Goal: Find specific page/section: Find specific page/section

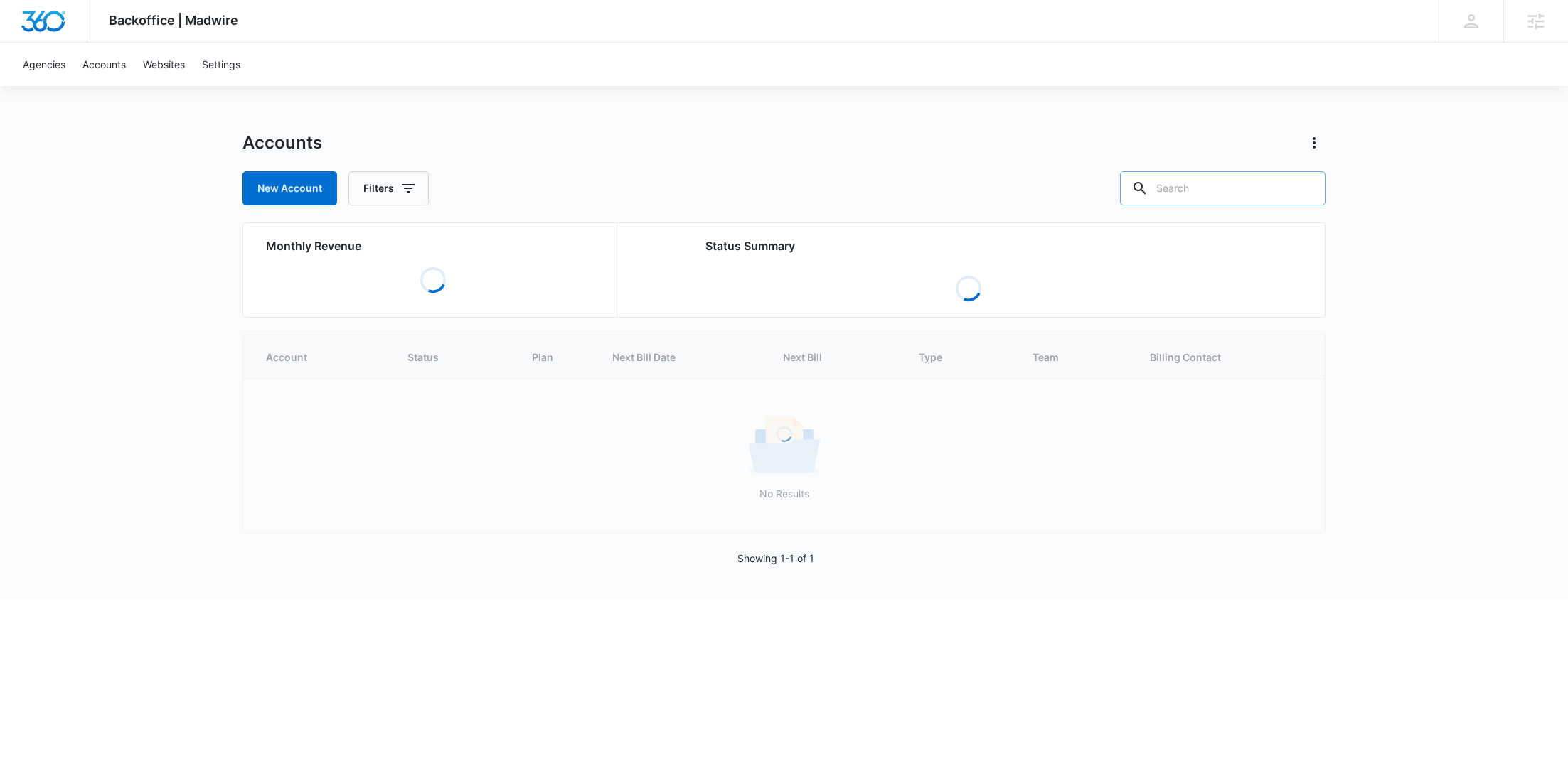
click at [1289, 188] on input "text" at bounding box center [1223, 189] width 206 height 34
paste input "M14675"
type input "M14675"
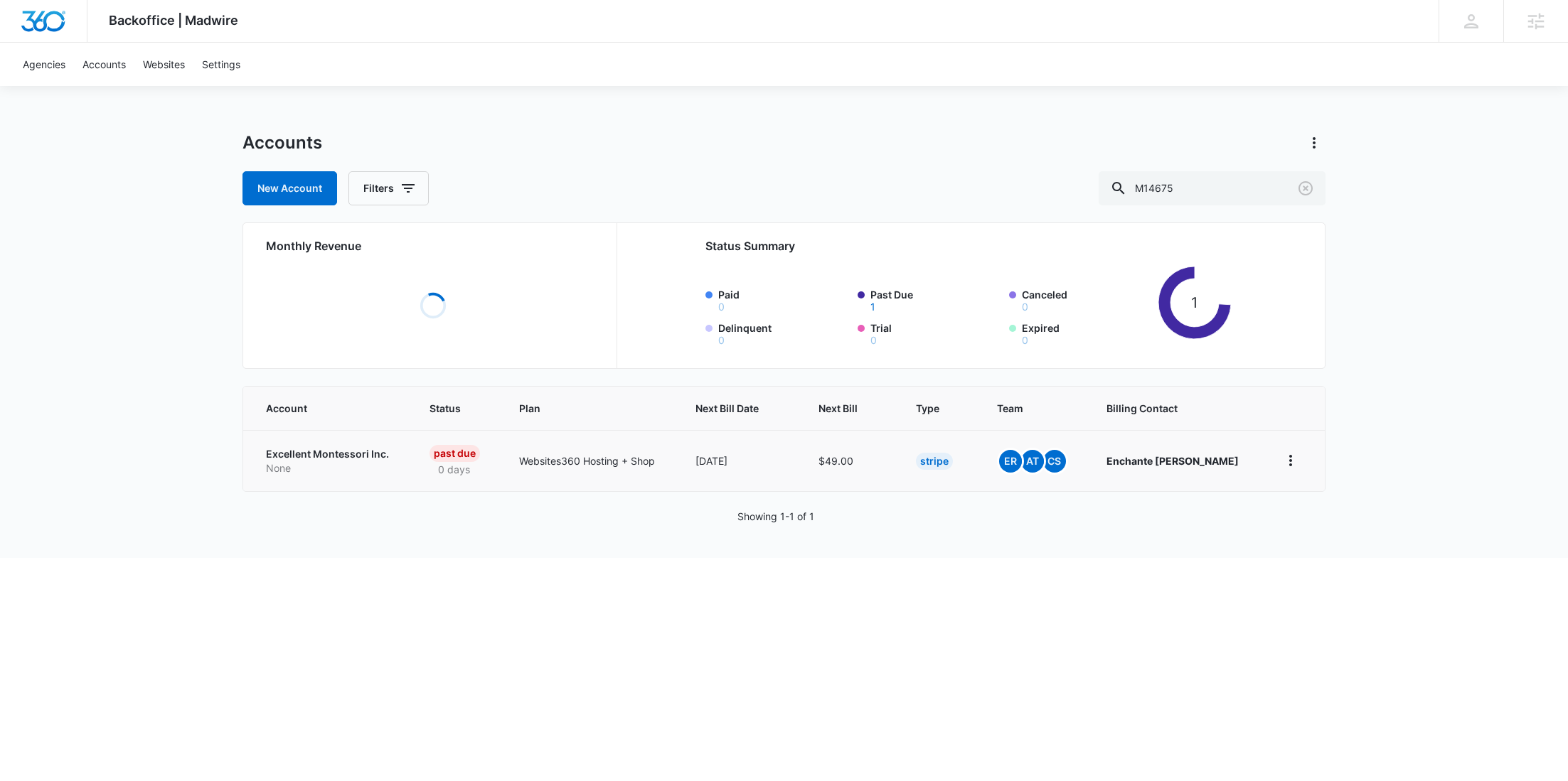
click at [305, 460] on link "Excellent Montessori Inc. None" at bounding box center [330, 460] width 129 height 28
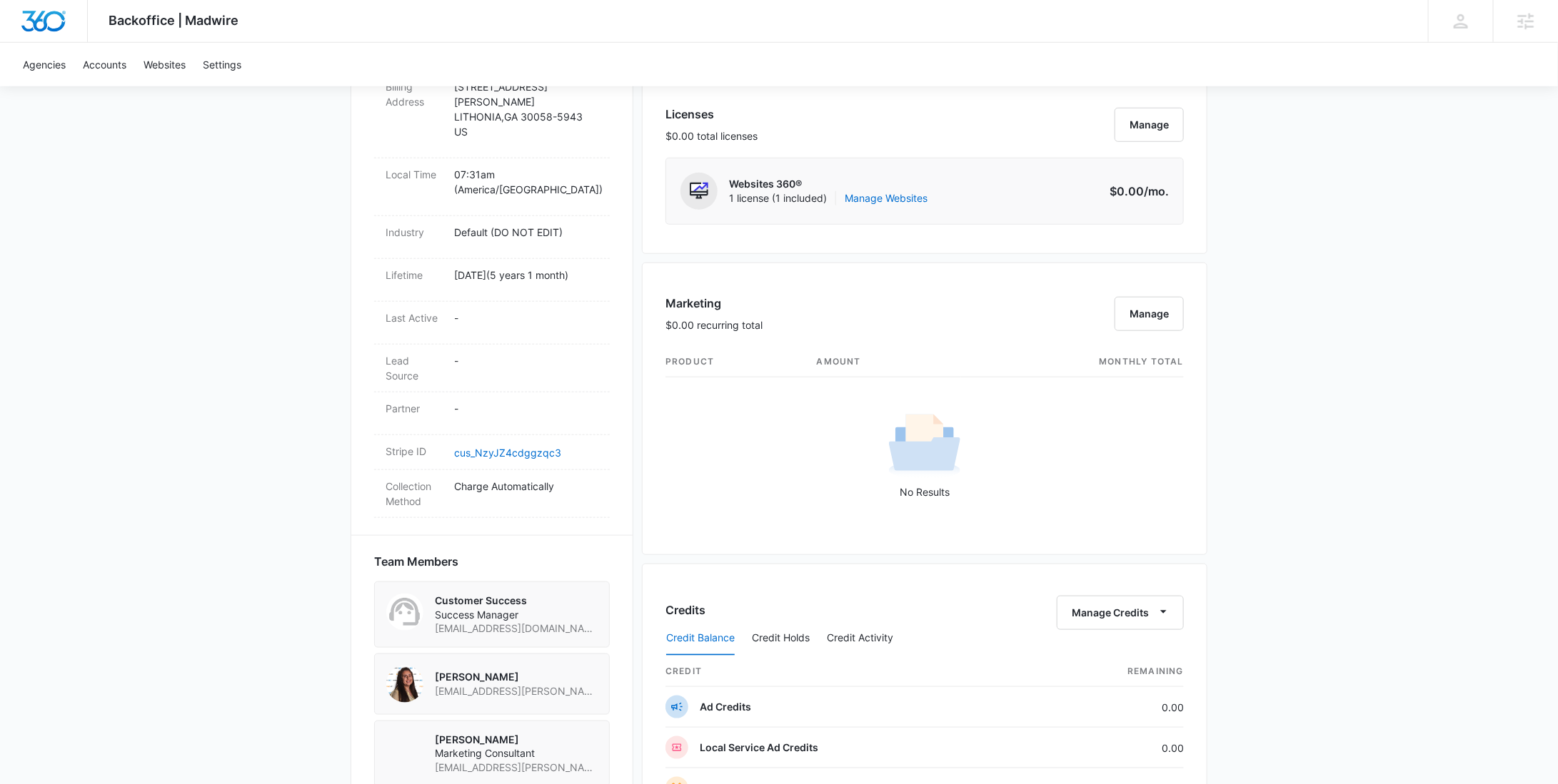
scroll to position [1236, 0]
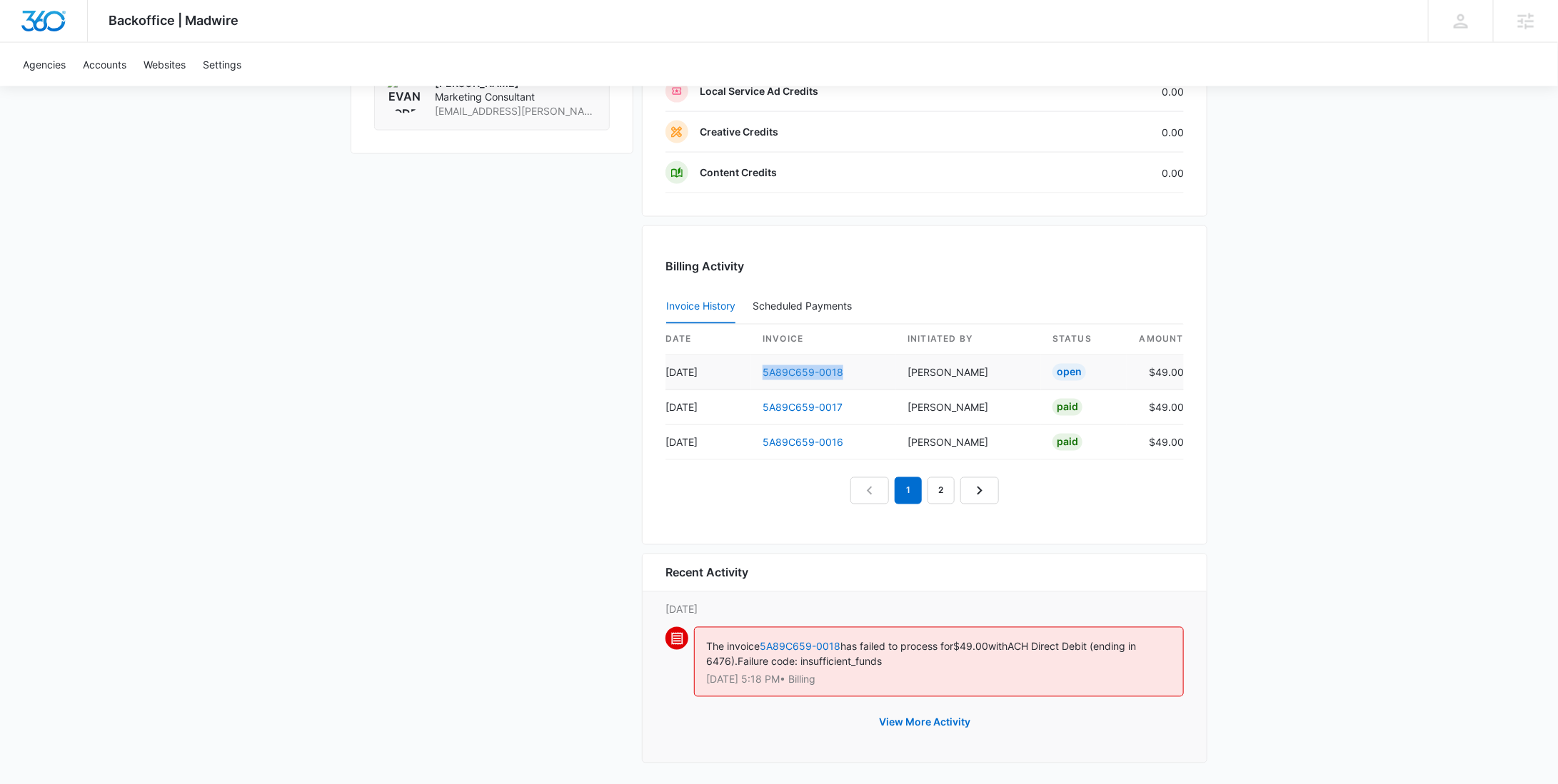
drag, startPoint x: 836, startPoint y: 372, endPoint x: 764, endPoint y: 373, distance: 72.0
click at [764, 373] on td "5A89C659-0018" at bounding box center [823, 372] width 145 height 35
copy link "5A89C659-0018"
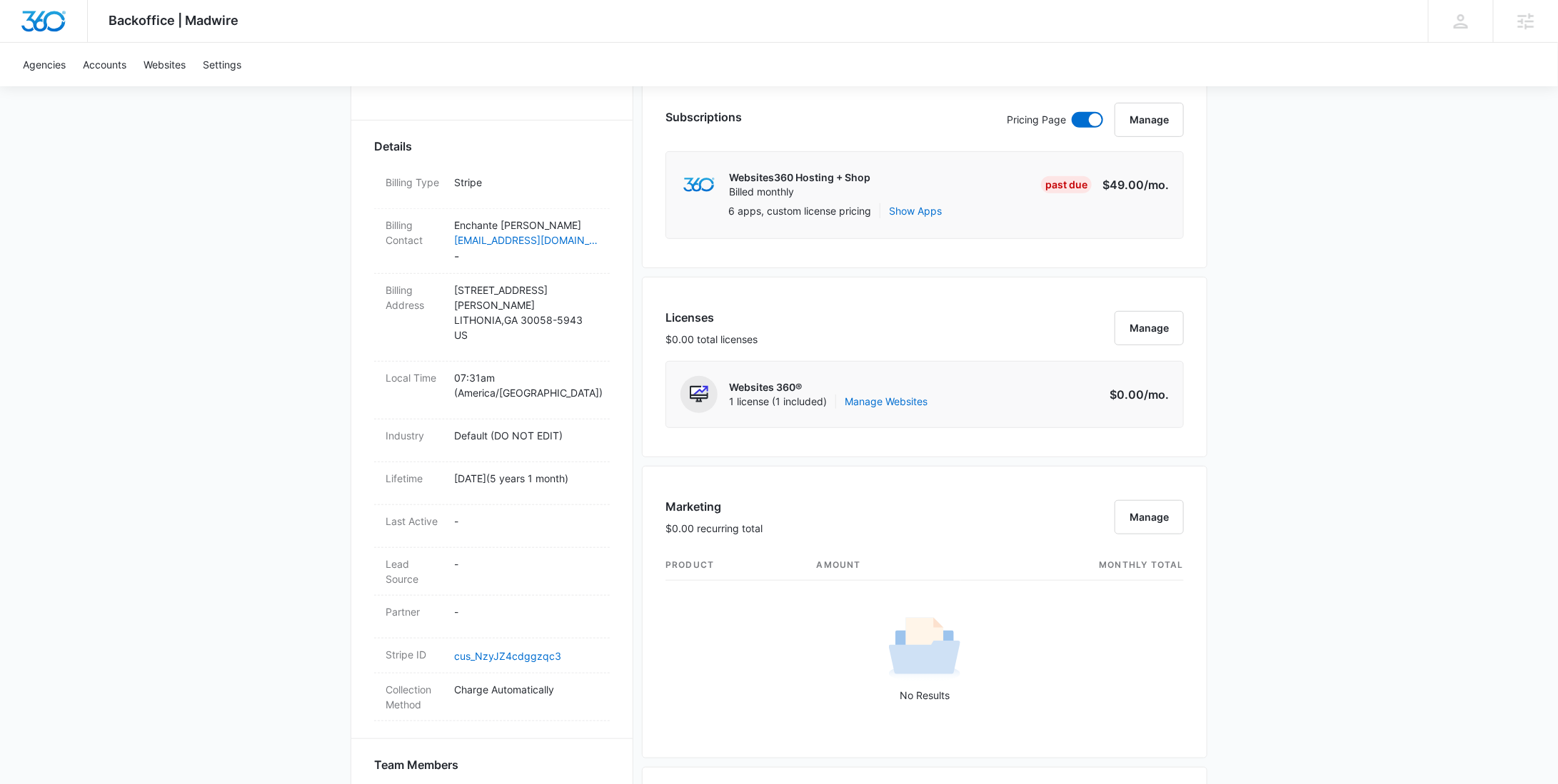
scroll to position [0, 0]
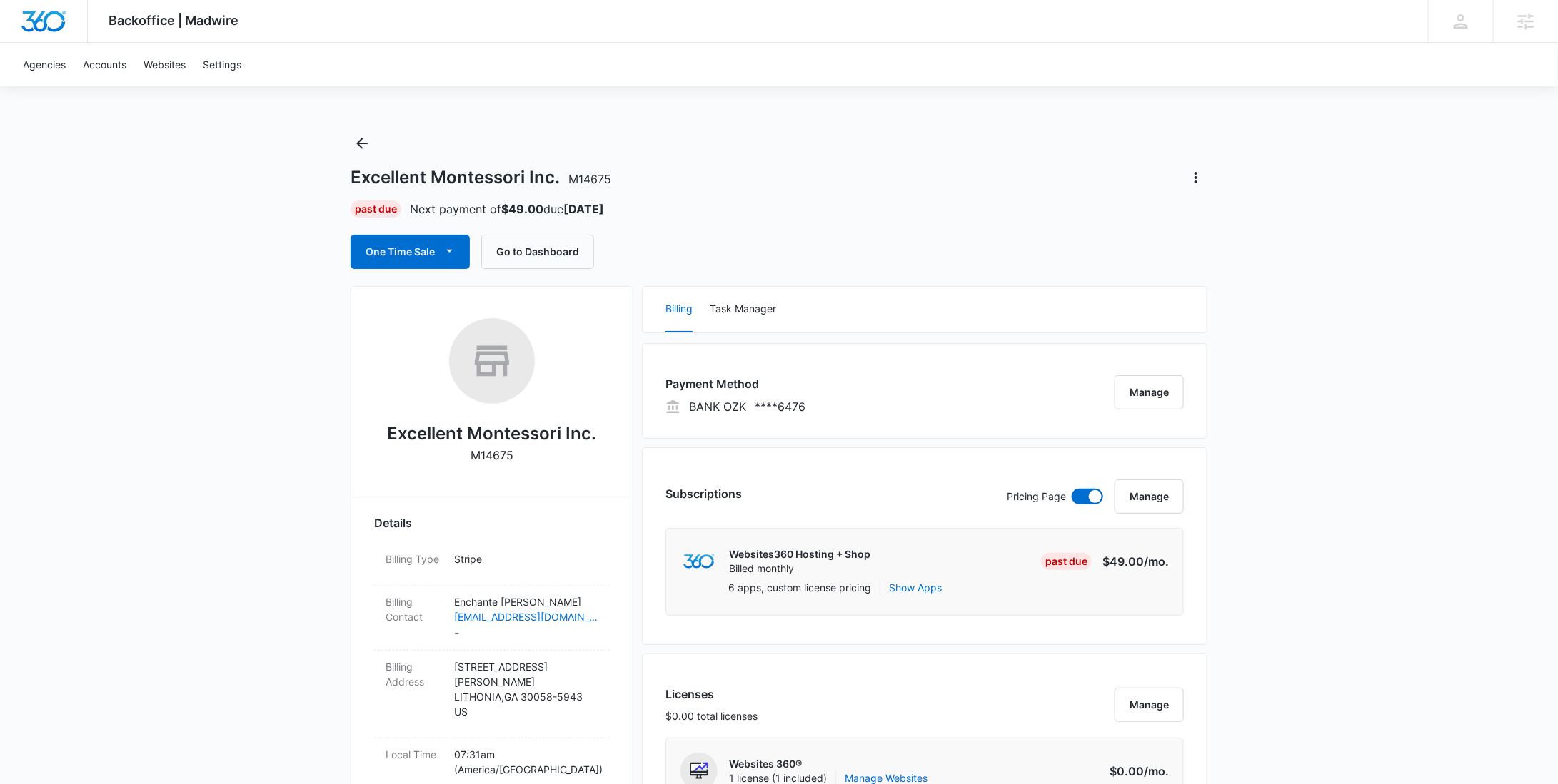
click at [504, 450] on p "M14675" at bounding box center [492, 455] width 43 height 17
click at [504, 451] on p "M14675" at bounding box center [492, 455] width 43 height 17
copy p "M14675"
drag, startPoint x: 558, startPoint y: 176, endPoint x: 348, endPoint y: 178, distance: 210.0
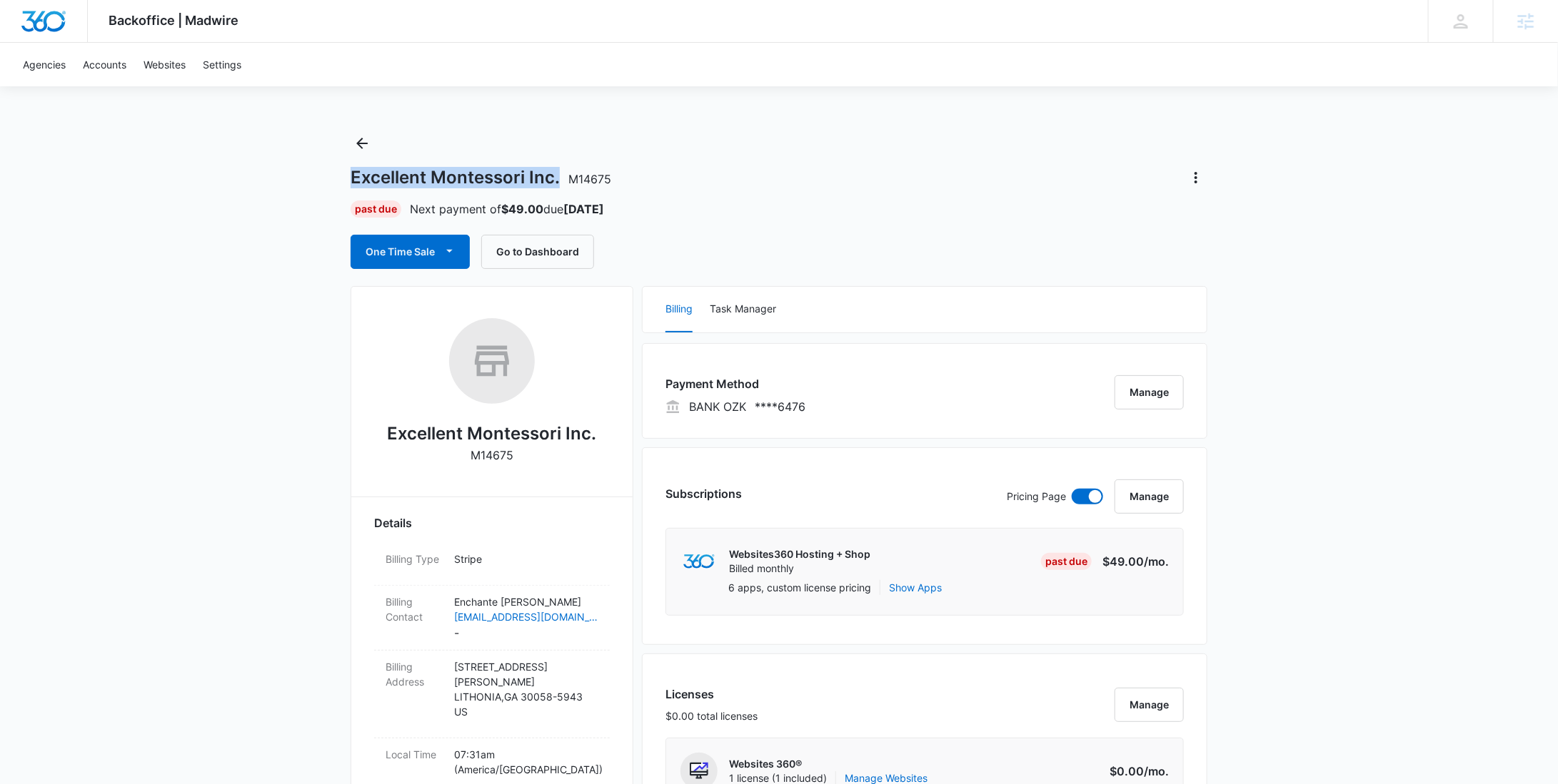
copy h1 "Excellent Montessori Inc."
click at [354, 149] on icon "Back" at bounding box center [362, 144] width 17 height 17
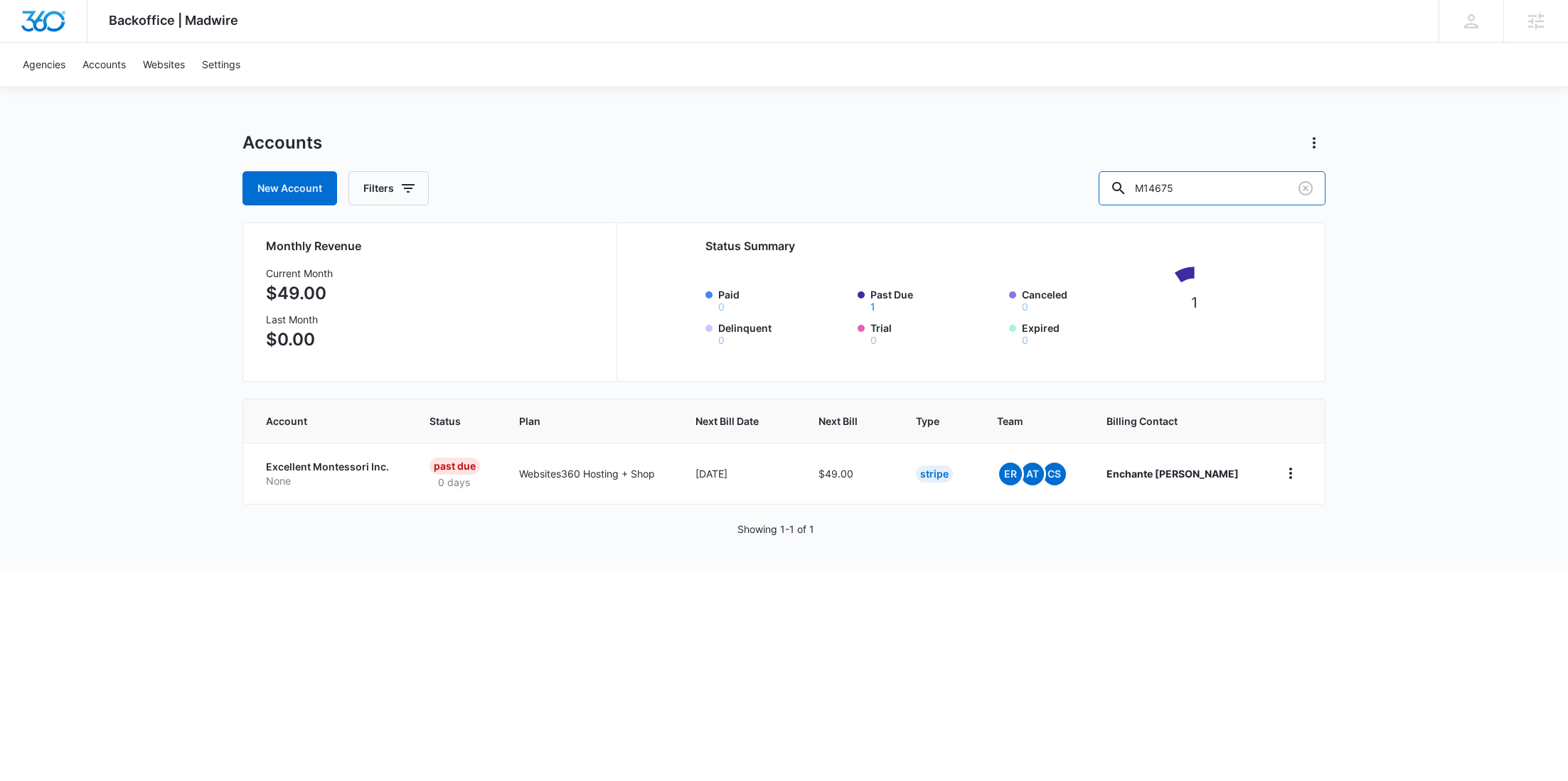
drag, startPoint x: 1260, startPoint y: 195, endPoint x: 1068, endPoint y: 195, distance: 192.0
click at [1068, 195] on div "New Account Filters M14675" at bounding box center [783, 189] width 1083 height 34
paste input "322753"
type input "M322753"
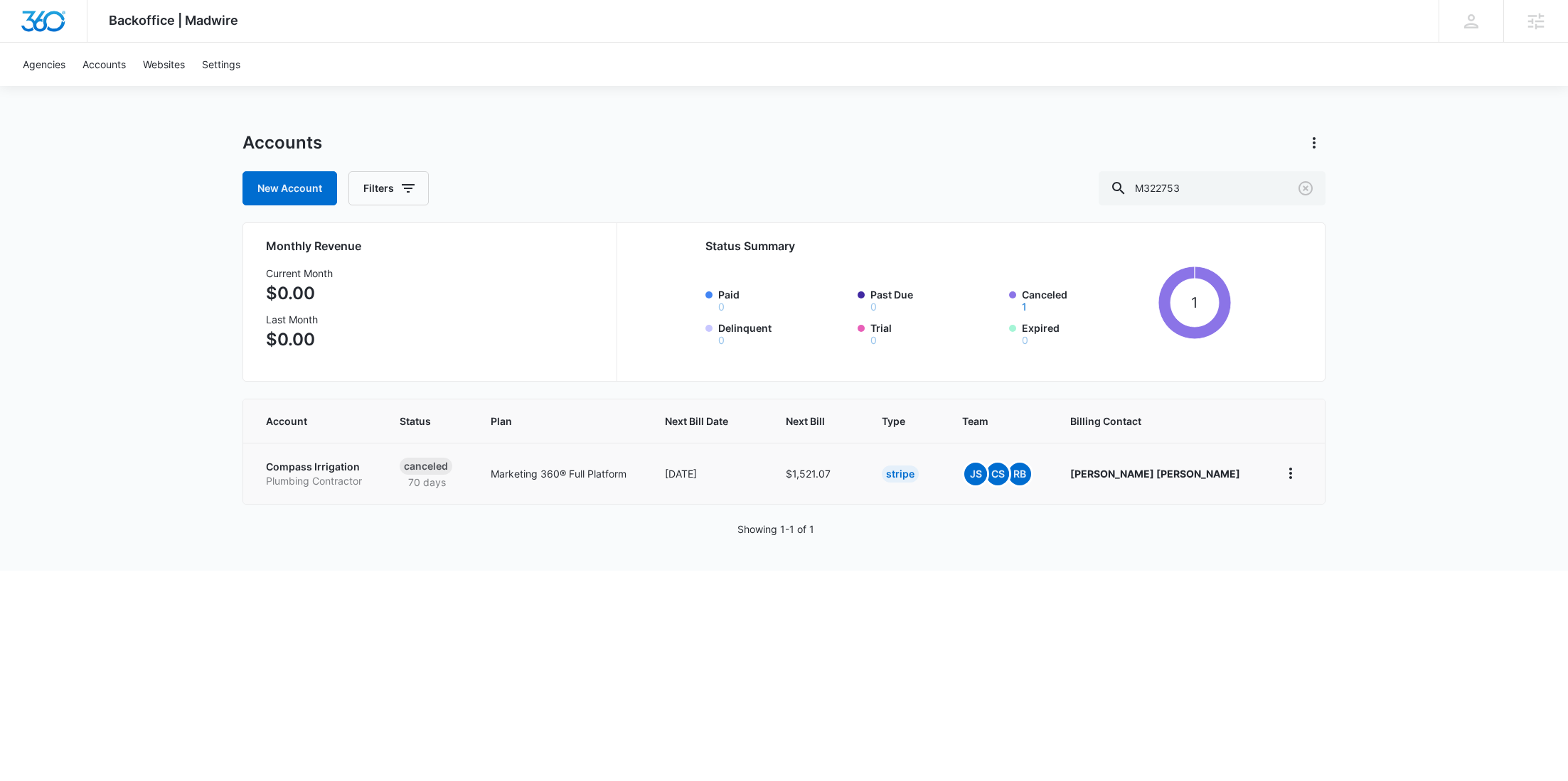
click at [342, 477] on p "Plumbing Contractor" at bounding box center [315, 481] width 100 height 14
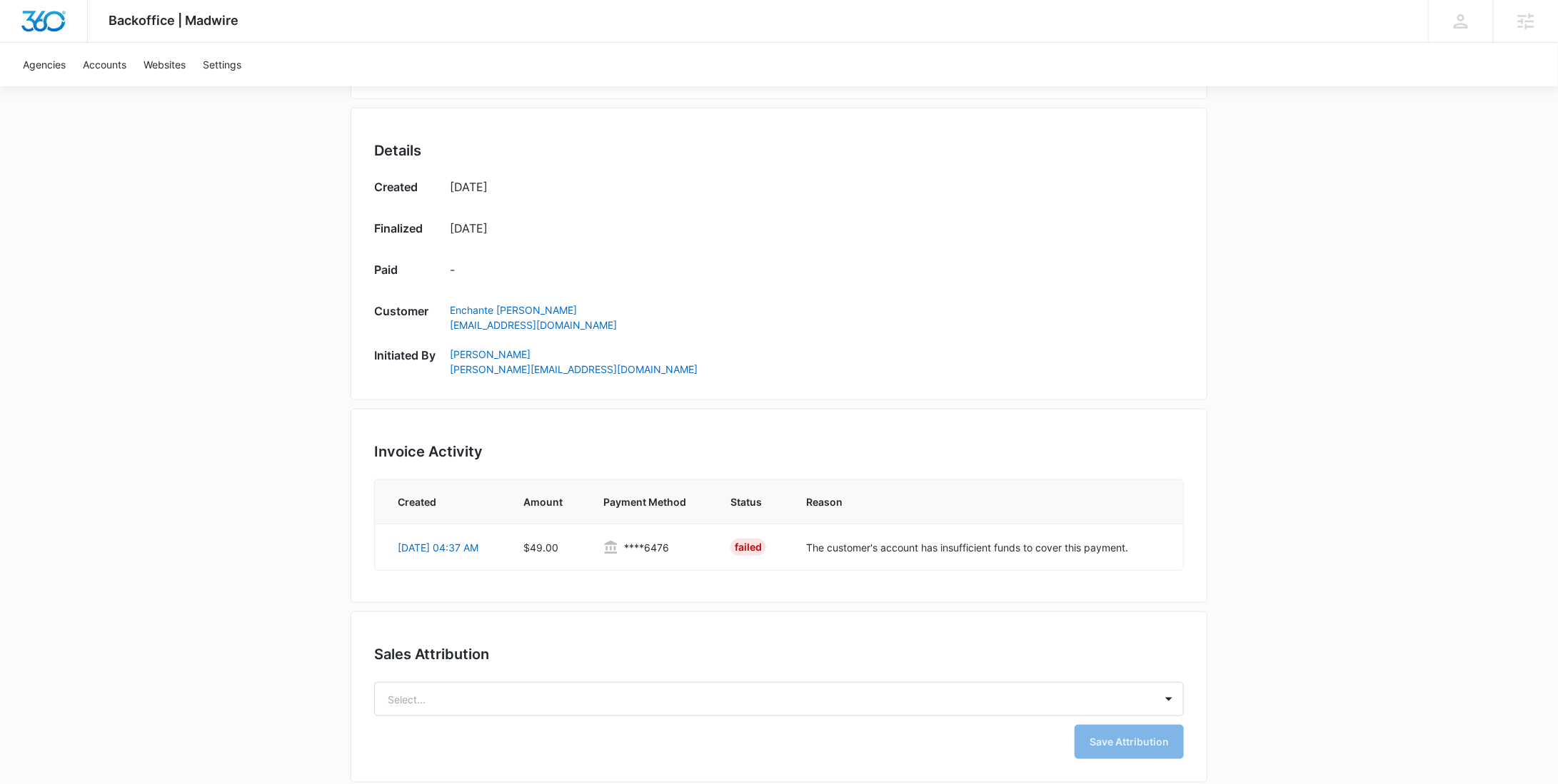
scroll to position [542, 0]
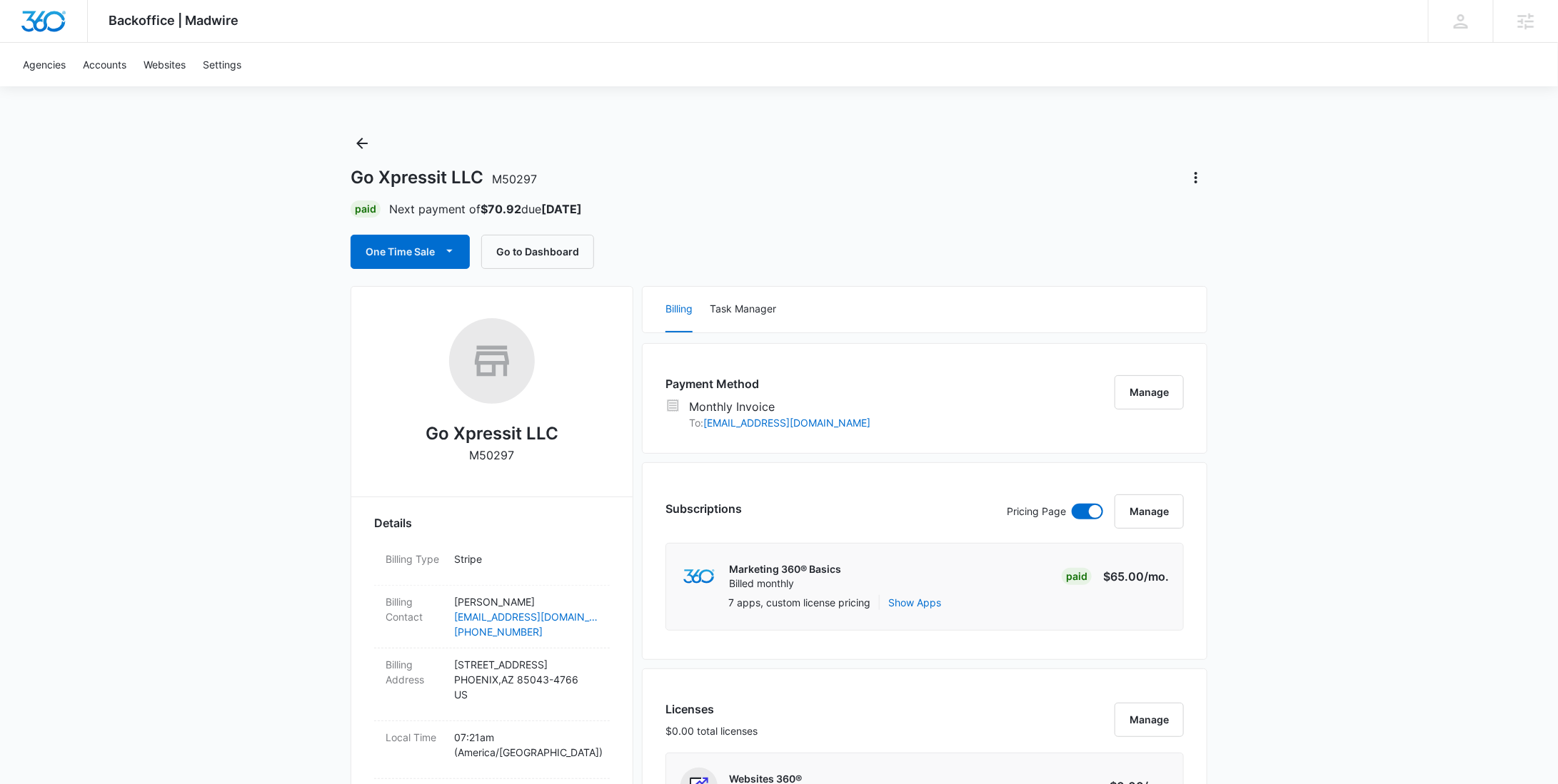
click at [502, 458] on p "M50297" at bounding box center [492, 455] width 45 height 17
copy p "M50297"
click at [1145, 381] on button "Manage" at bounding box center [1149, 392] width 70 height 34
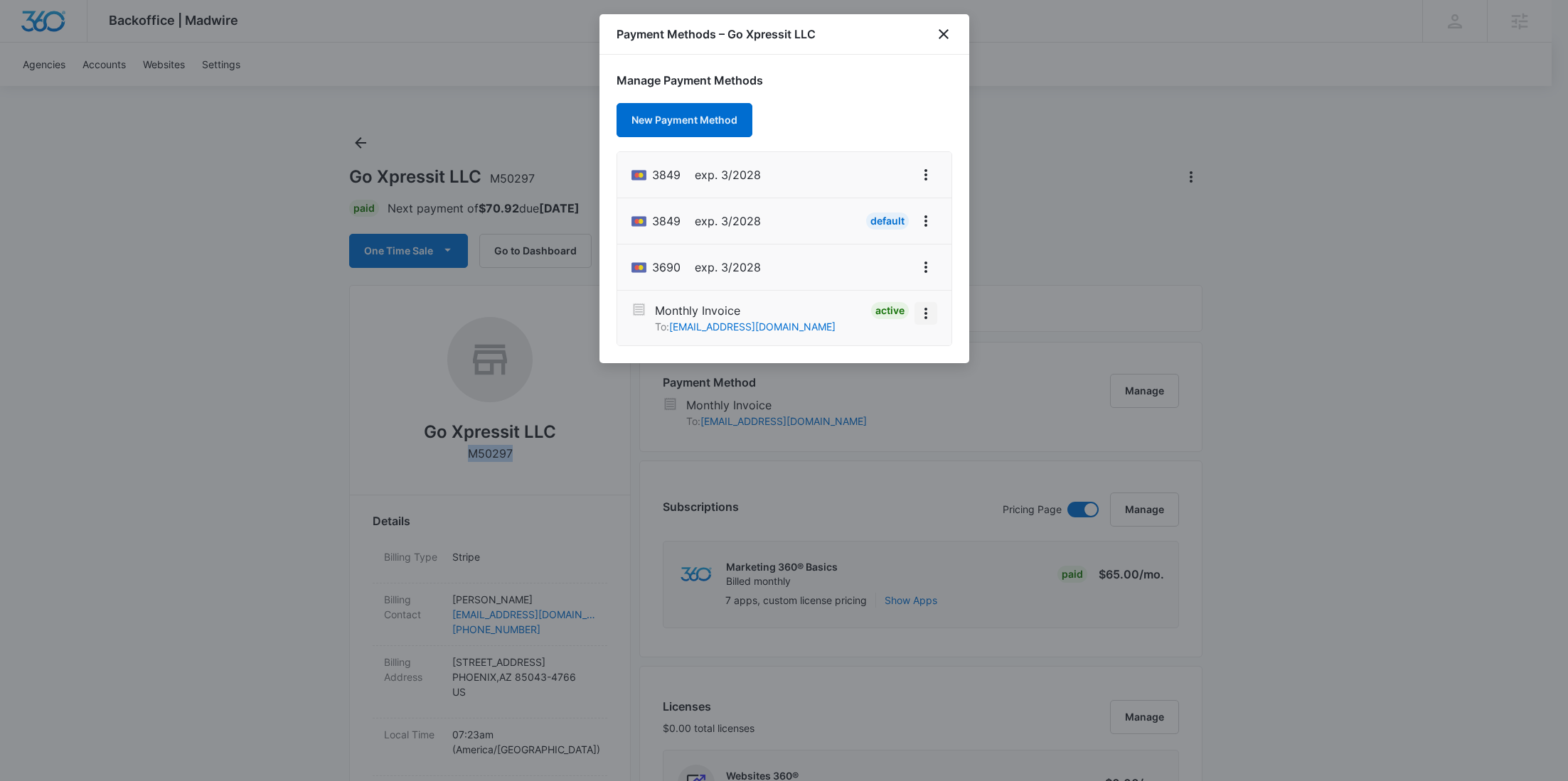
click at [930, 313] on icon "View More" at bounding box center [926, 313] width 17 height 17
click at [890, 273] on div "Deactivate" at bounding box center [877, 274] width 50 height 9
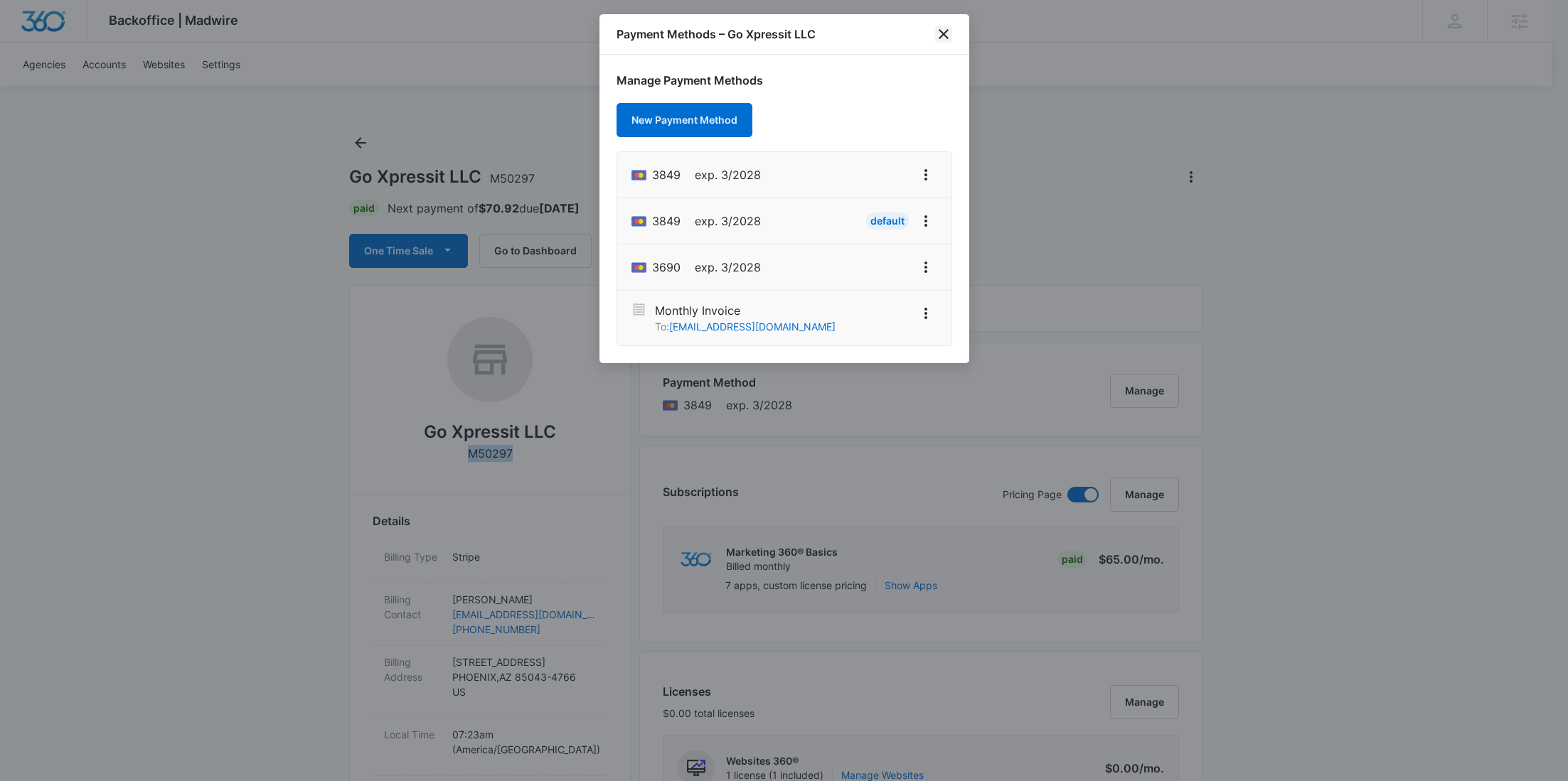
click at [948, 35] on icon "close" at bounding box center [943, 34] width 17 height 17
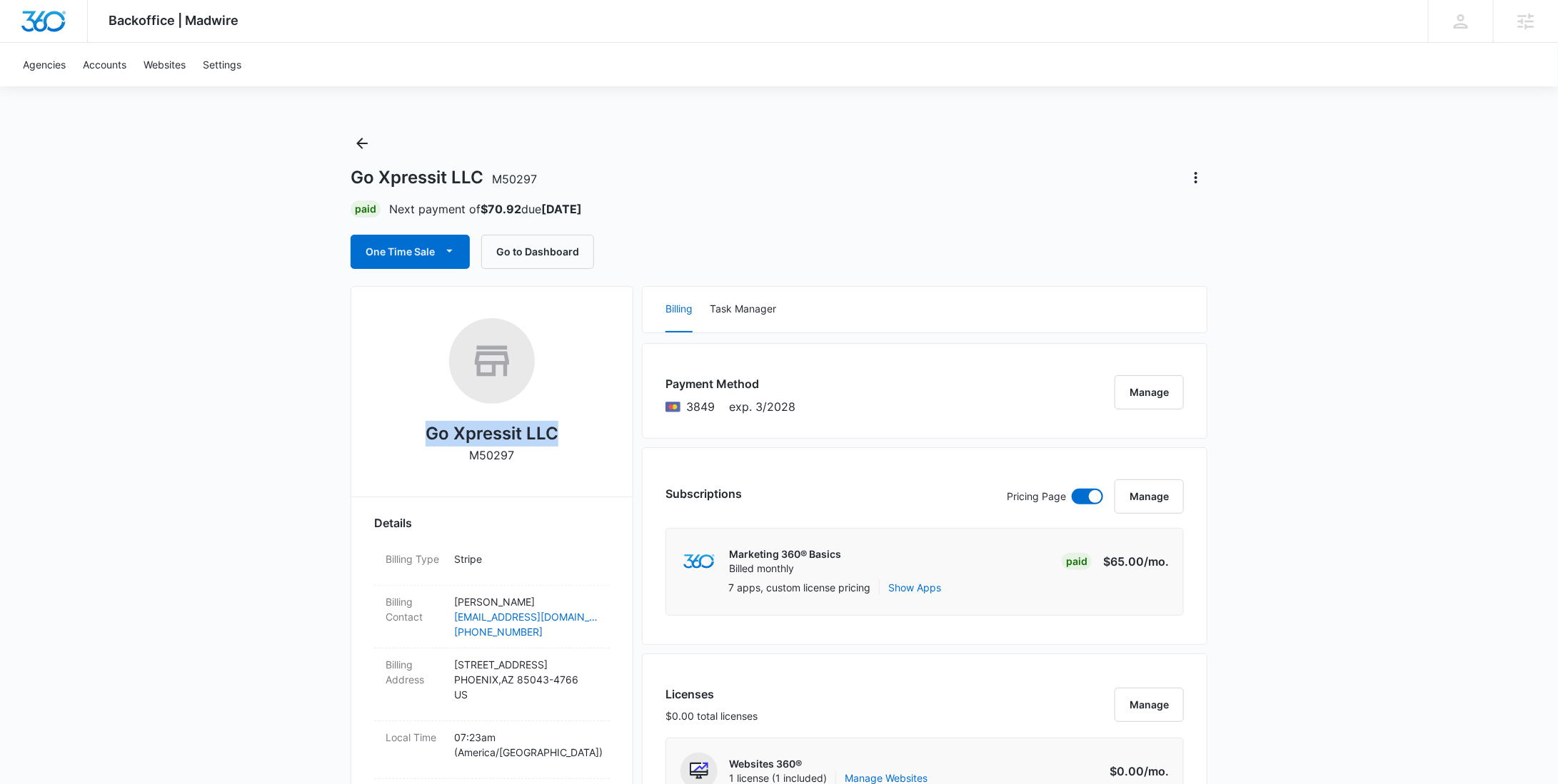
drag, startPoint x: 558, startPoint y: 429, endPoint x: 426, endPoint y: 432, distance: 132.0
click at [426, 432] on div "Go Xpressit LLC M50297" at bounding box center [492, 395] width 235 height 155
copy h2 "Go Xpressit LLC"
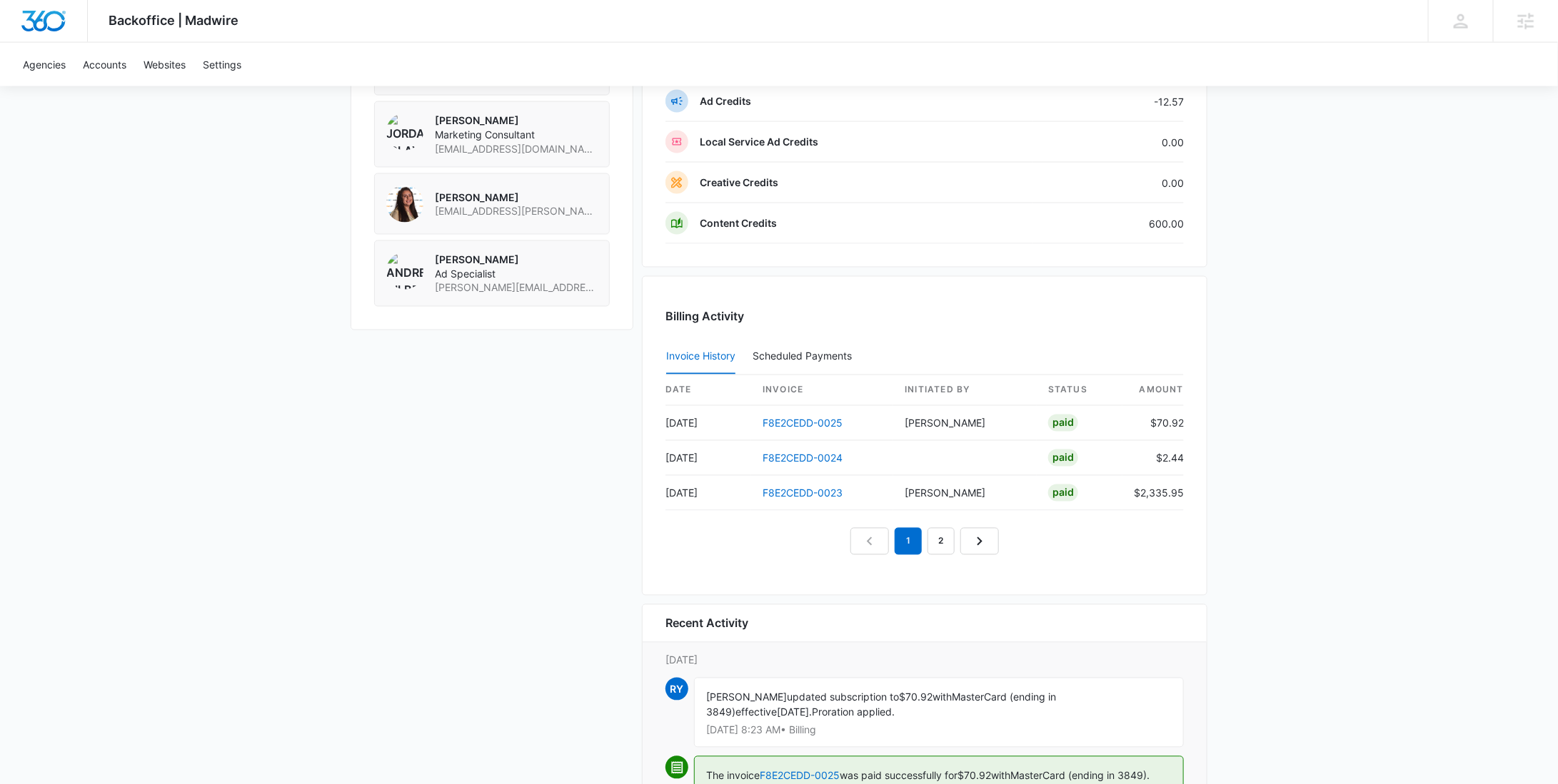
scroll to position [1373, 0]
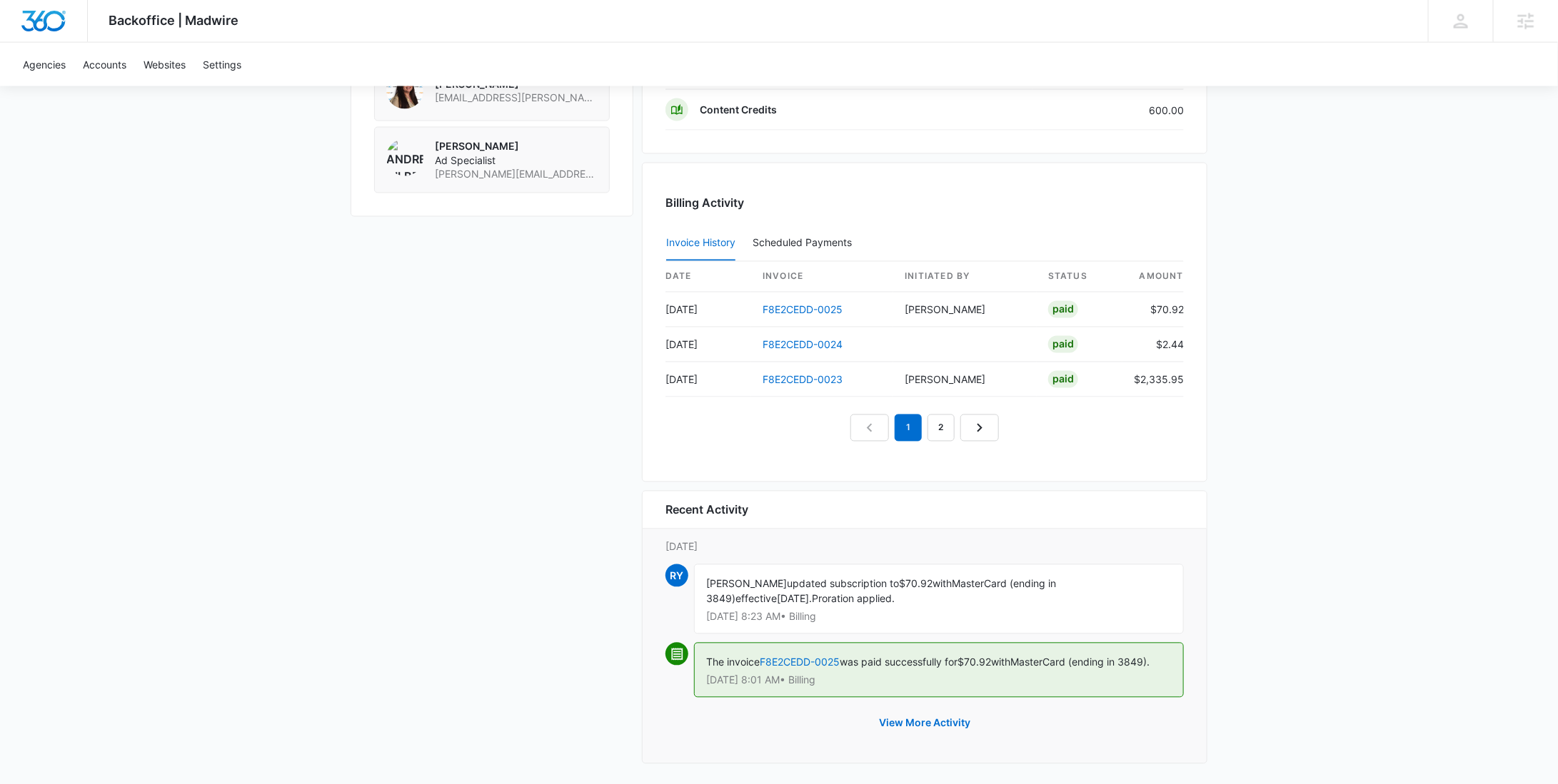
drag, startPoint x: 1095, startPoint y: 579, endPoint x: 932, endPoint y: 576, distance: 163.0
click at [932, 576] on div "[PERSON_NAME] updated subscription to $70.92 with MasterCard (ending in 3849) e…" at bounding box center [939, 599] width 490 height 70
copy div "with MasterCard (ending in 3849)"
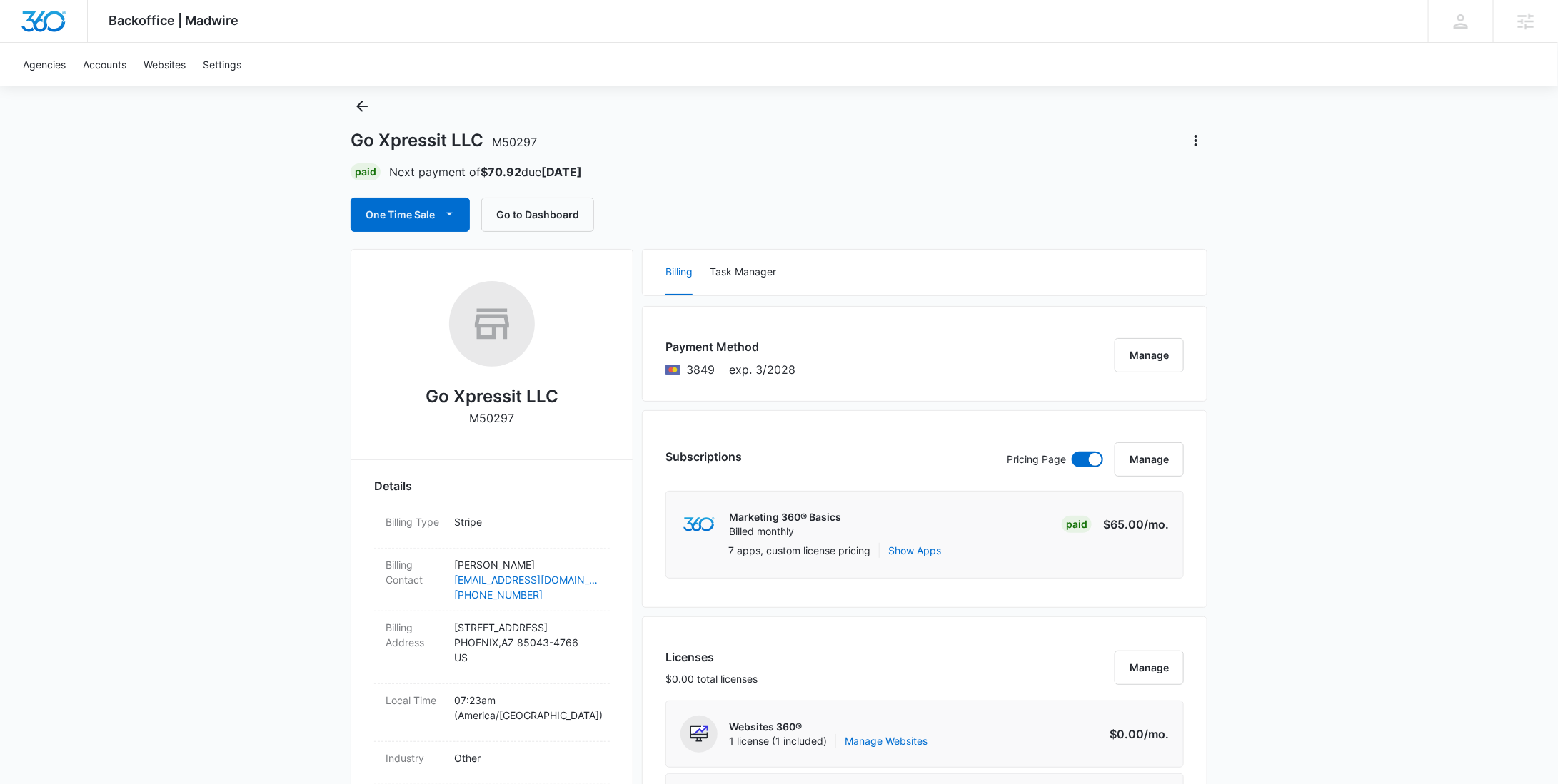
scroll to position [0, 0]
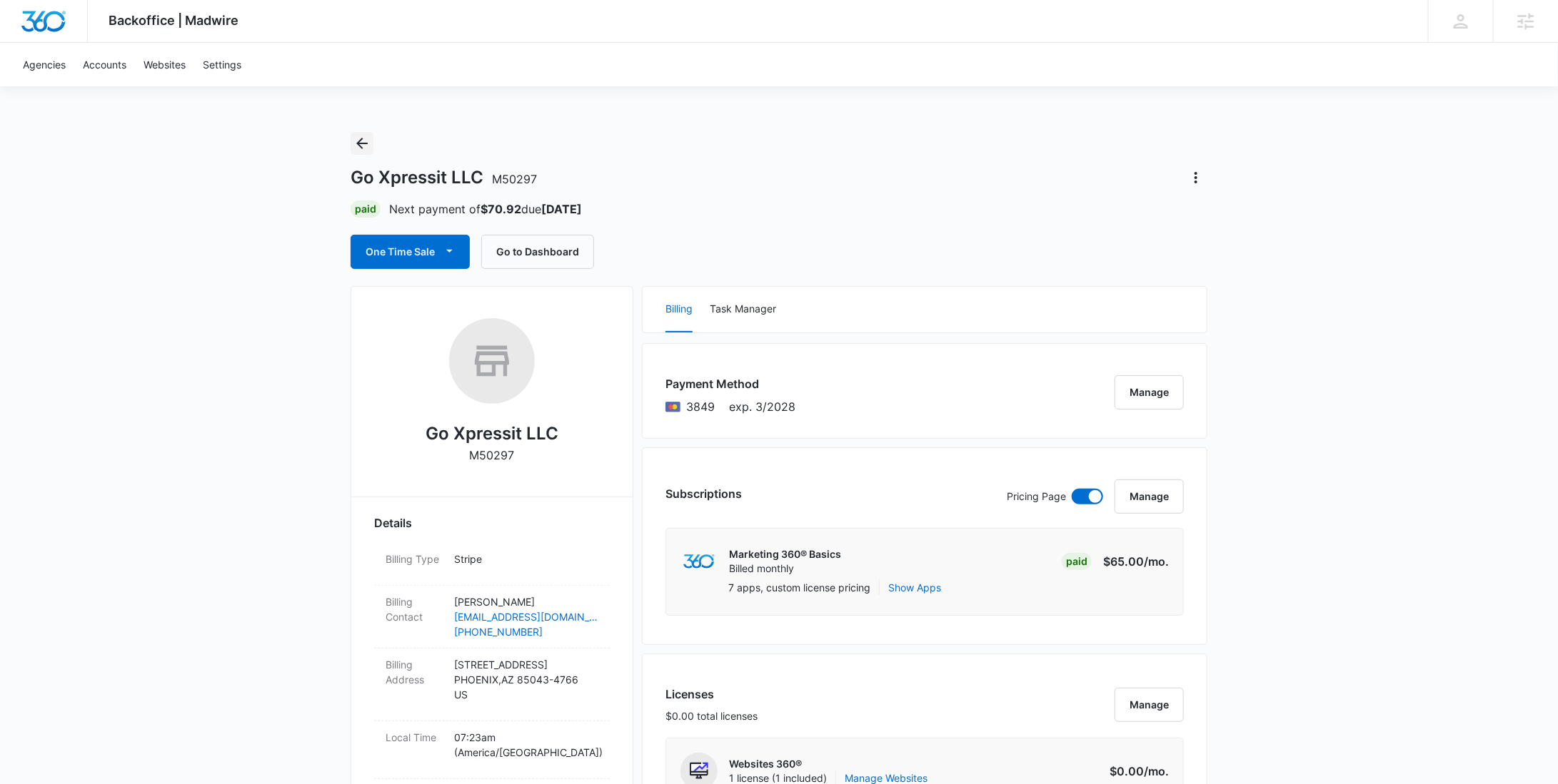
click at [366, 142] on icon "Back" at bounding box center [362, 144] width 17 height 17
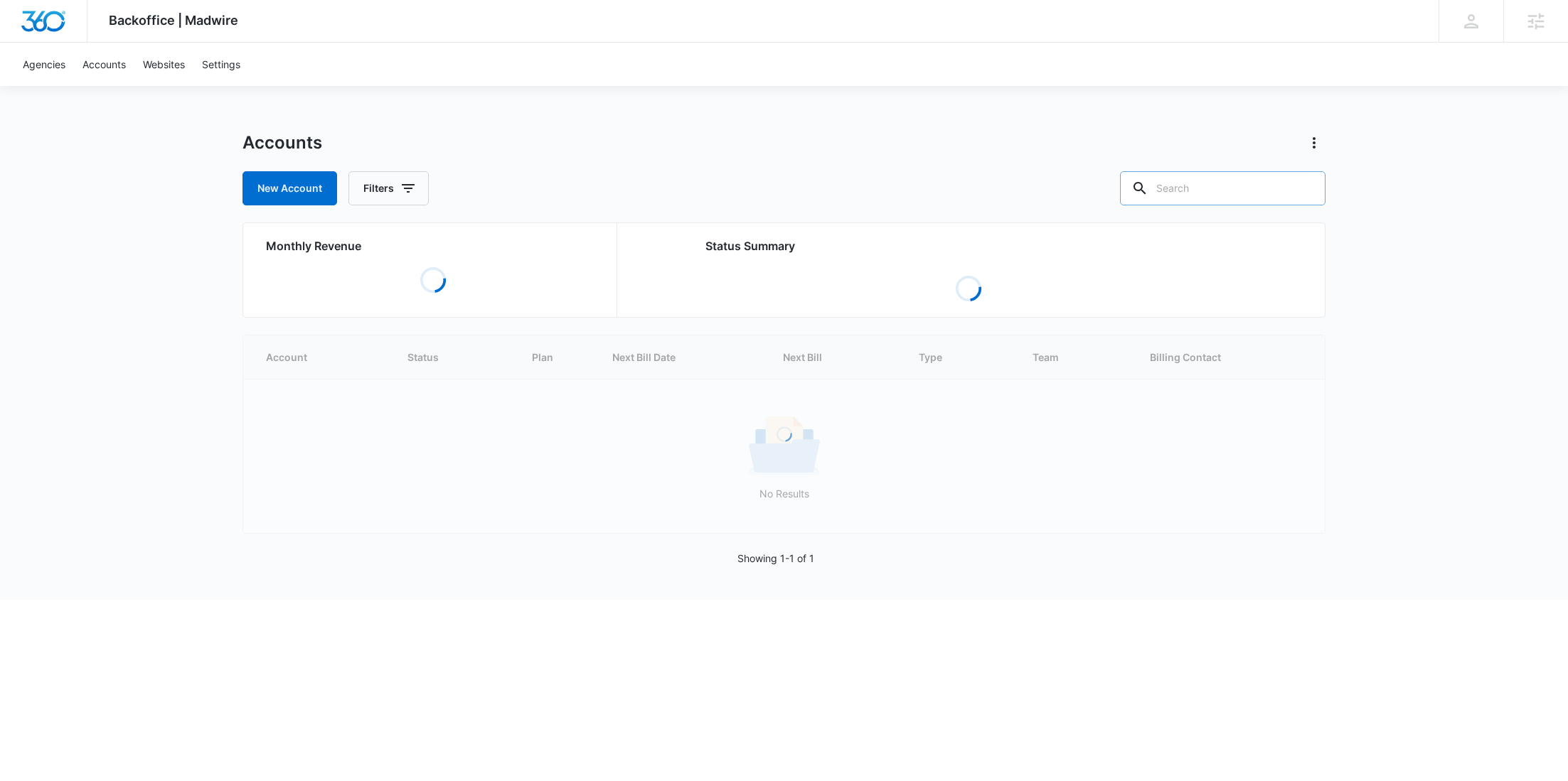
click at [1280, 190] on input "text" at bounding box center [1223, 189] width 206 height 34
paste input "Glass Rebel"
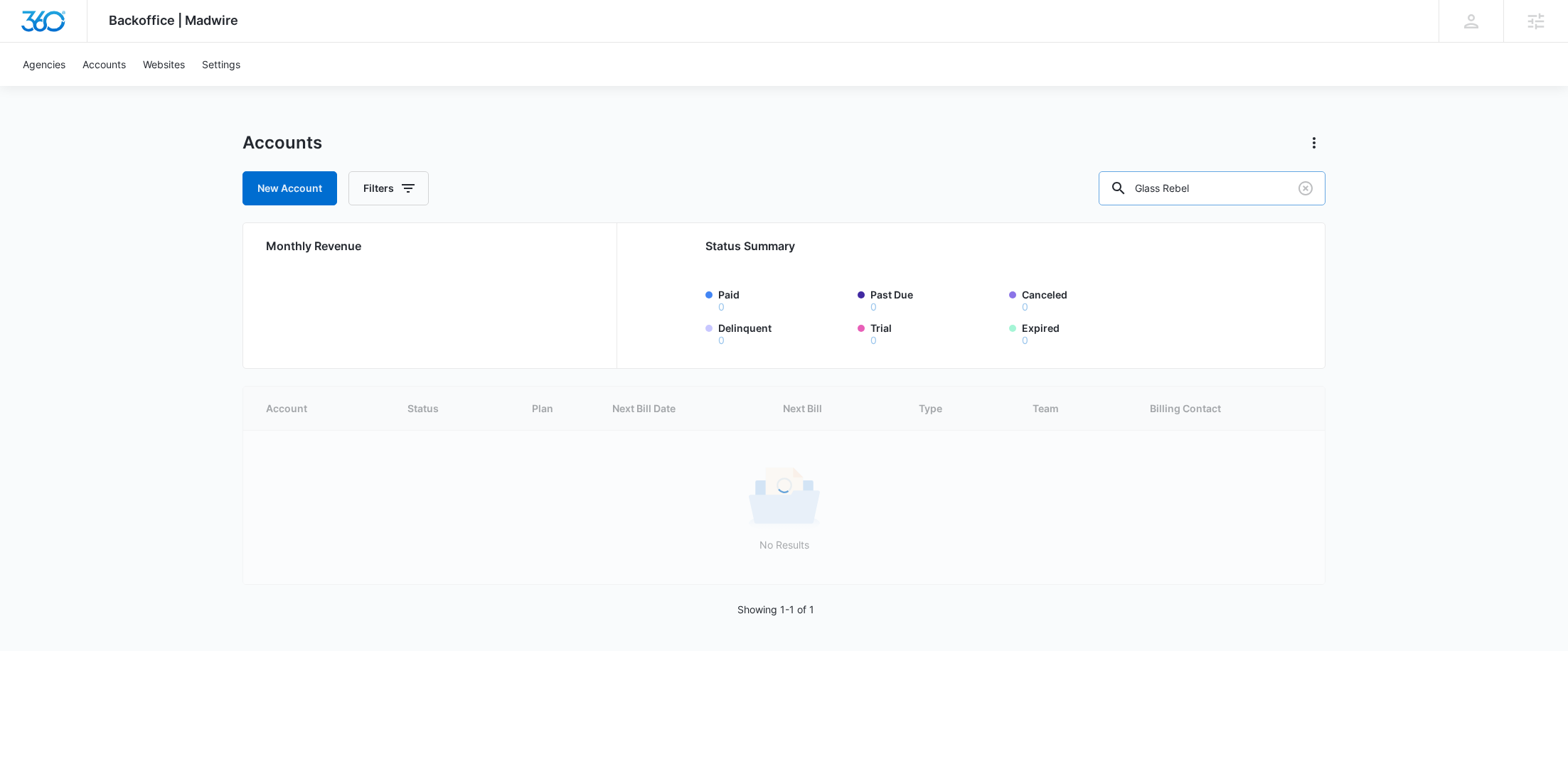
type input "Glass Rebel"
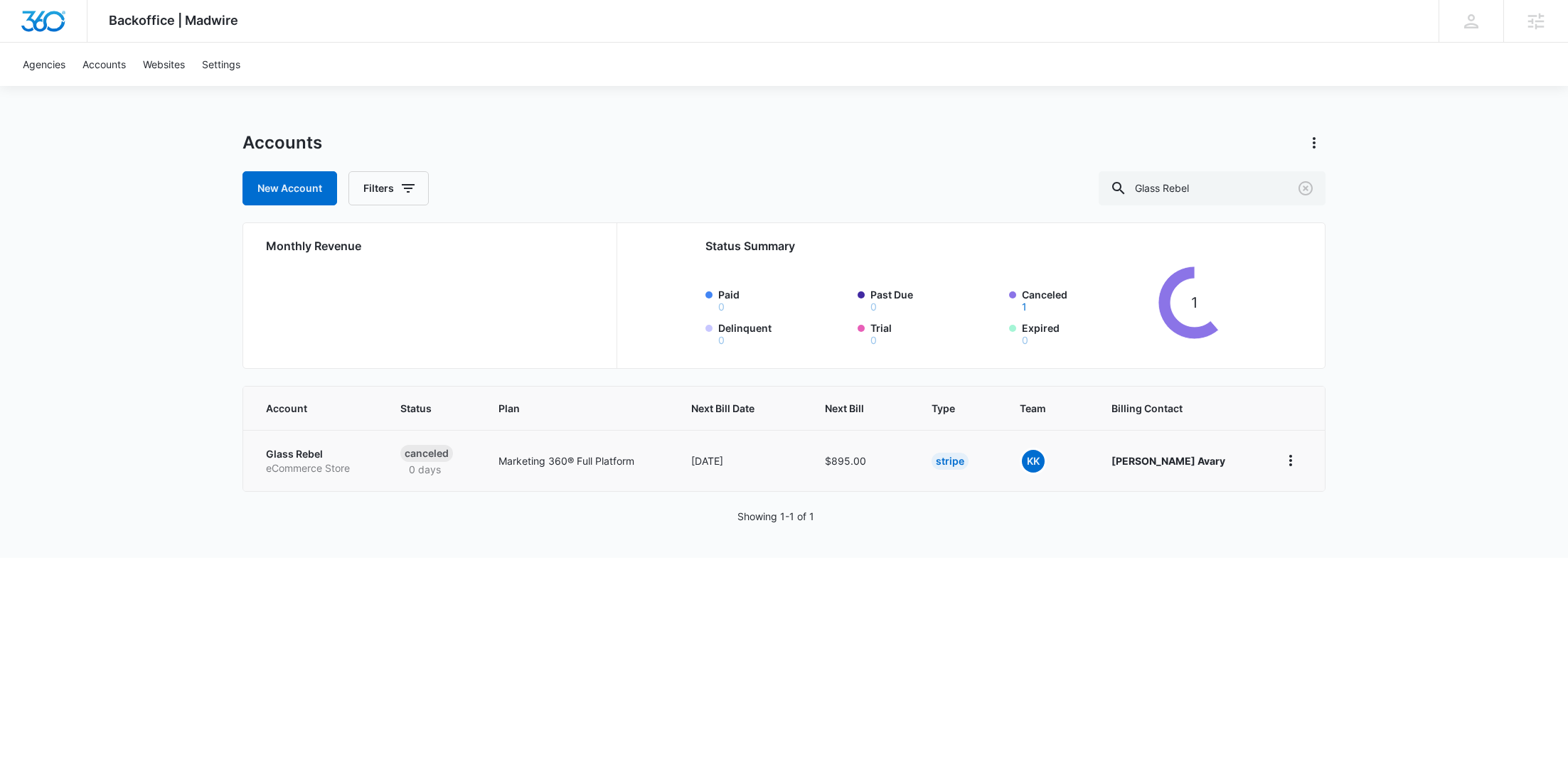
click at [308, 468] on p "eCommerce Store" at bounding box center [316, 468] width 101 height 14
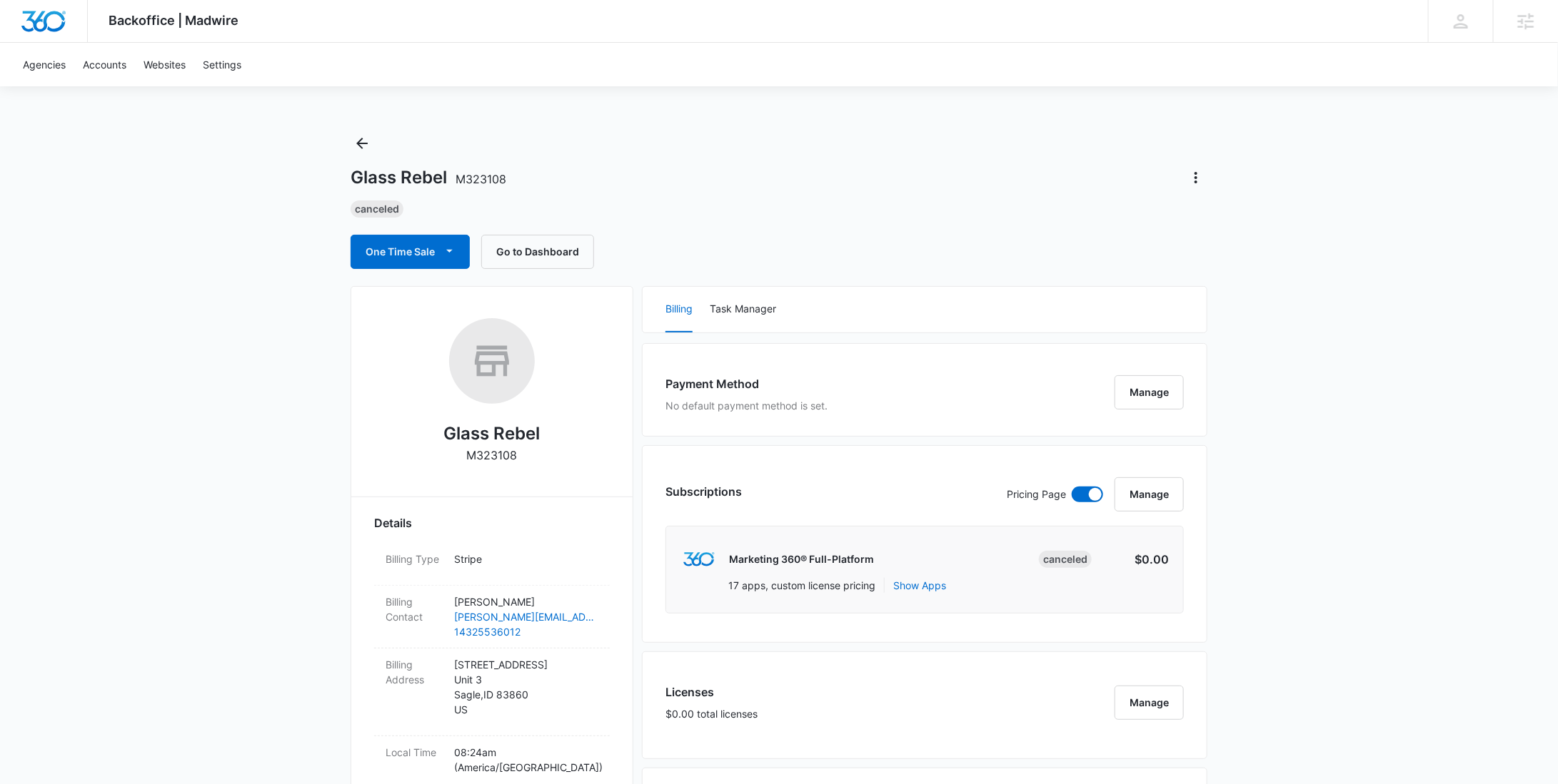
click at [506, 456] on p "M323108" at bounding box center [492, 455] width 51 height 17
click at [506, 457] on p "M323108" at bounding box center [492, 455] width 51 height 17
copy p "M323108"
drag, startPoint x: 542, startPoint y: 429, endPoint x: 412, endPoint y: 432, distance: 130.0
click at [412, 432] on div "Glass Rebel M323108" at bounding box center [492, 395] width 235 height 155
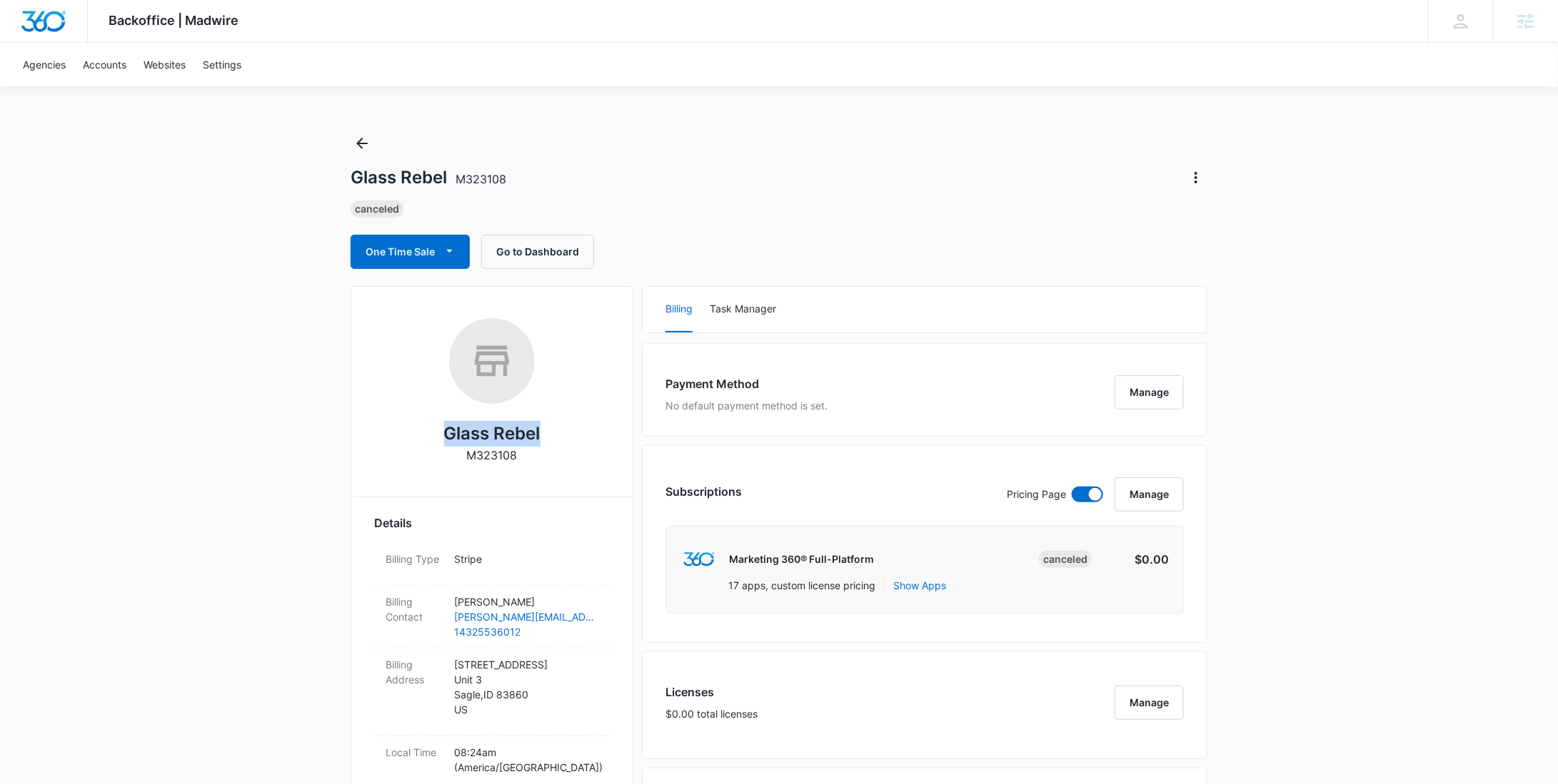
copy h2 "Glass Rebel"
click at [365, 145] on icon "Back" at bounding box center [362, 144] width 17 height 17
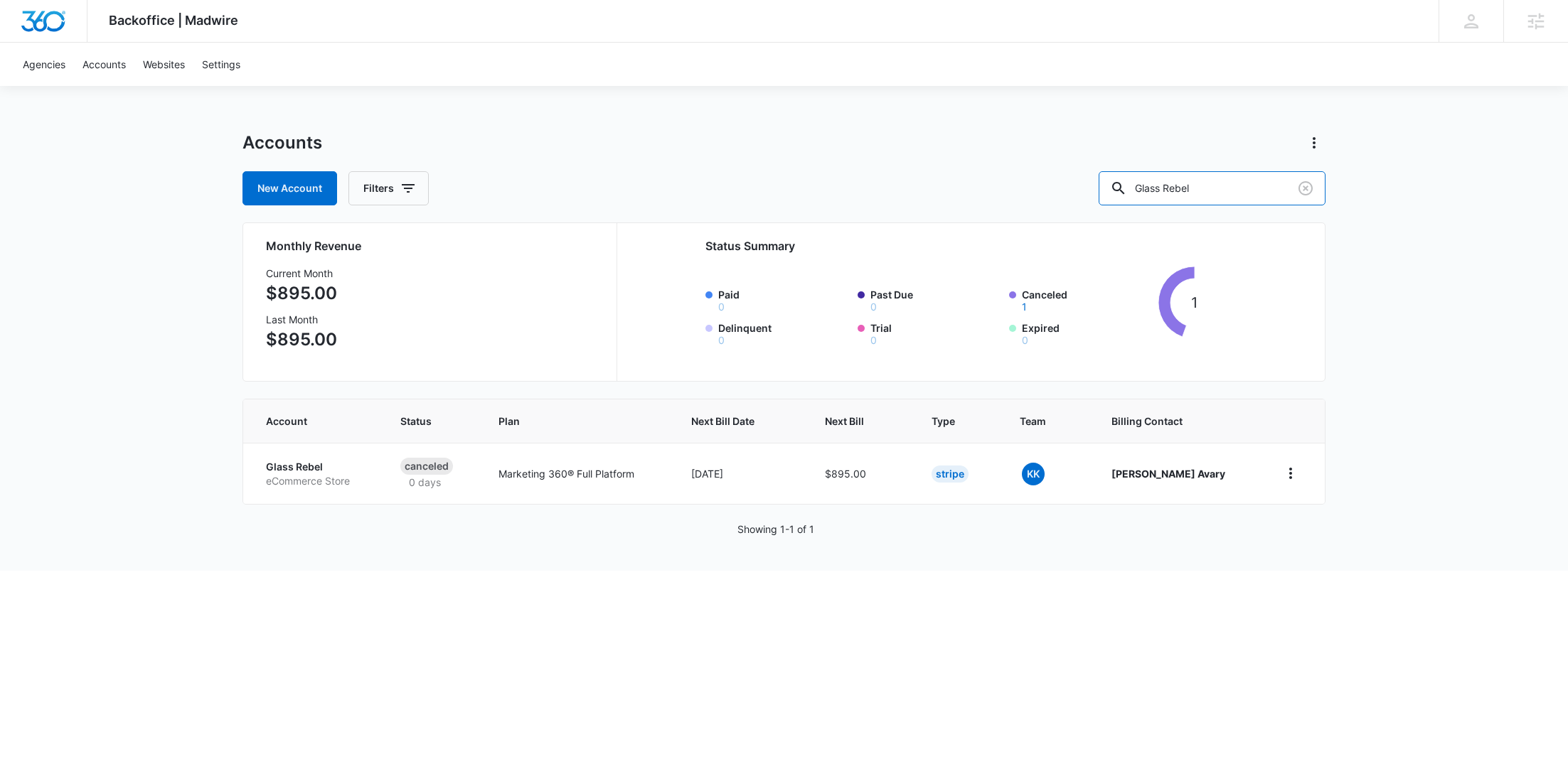
drag, startPoint x: 1288, startPoint y: 180, endPoint x: 1136, endPoint y: 180, distance: 152.0
click at [1136, 180] on div "New Account Filters Glass Rebel" at bounding box center [783, 189] width 1083 height 34
paste input "M180714"
type input "M180714"
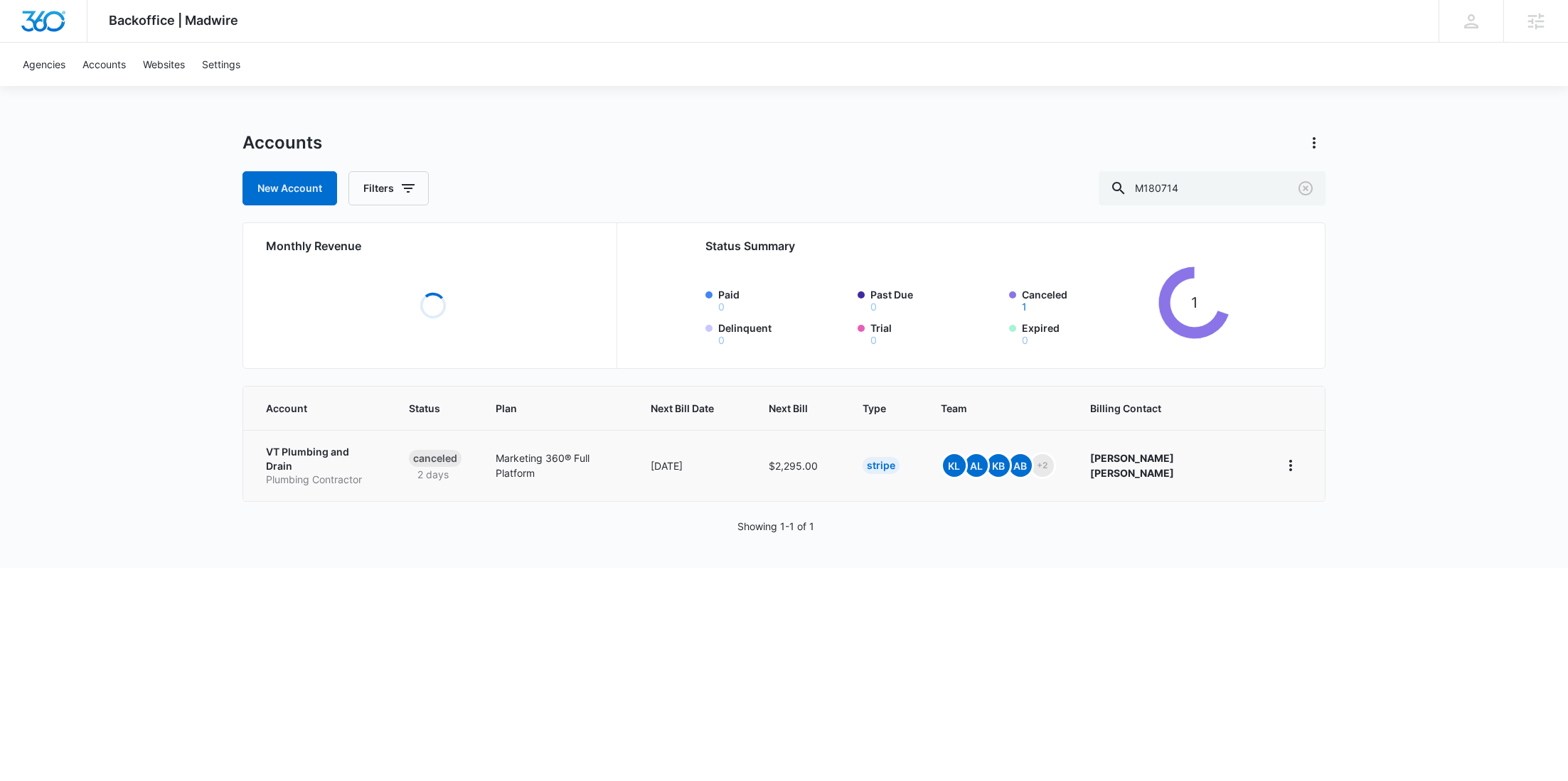
click at [312, 473] on p "Plumbing Contractor" at bounding box center [320, 479] width 109 height 14
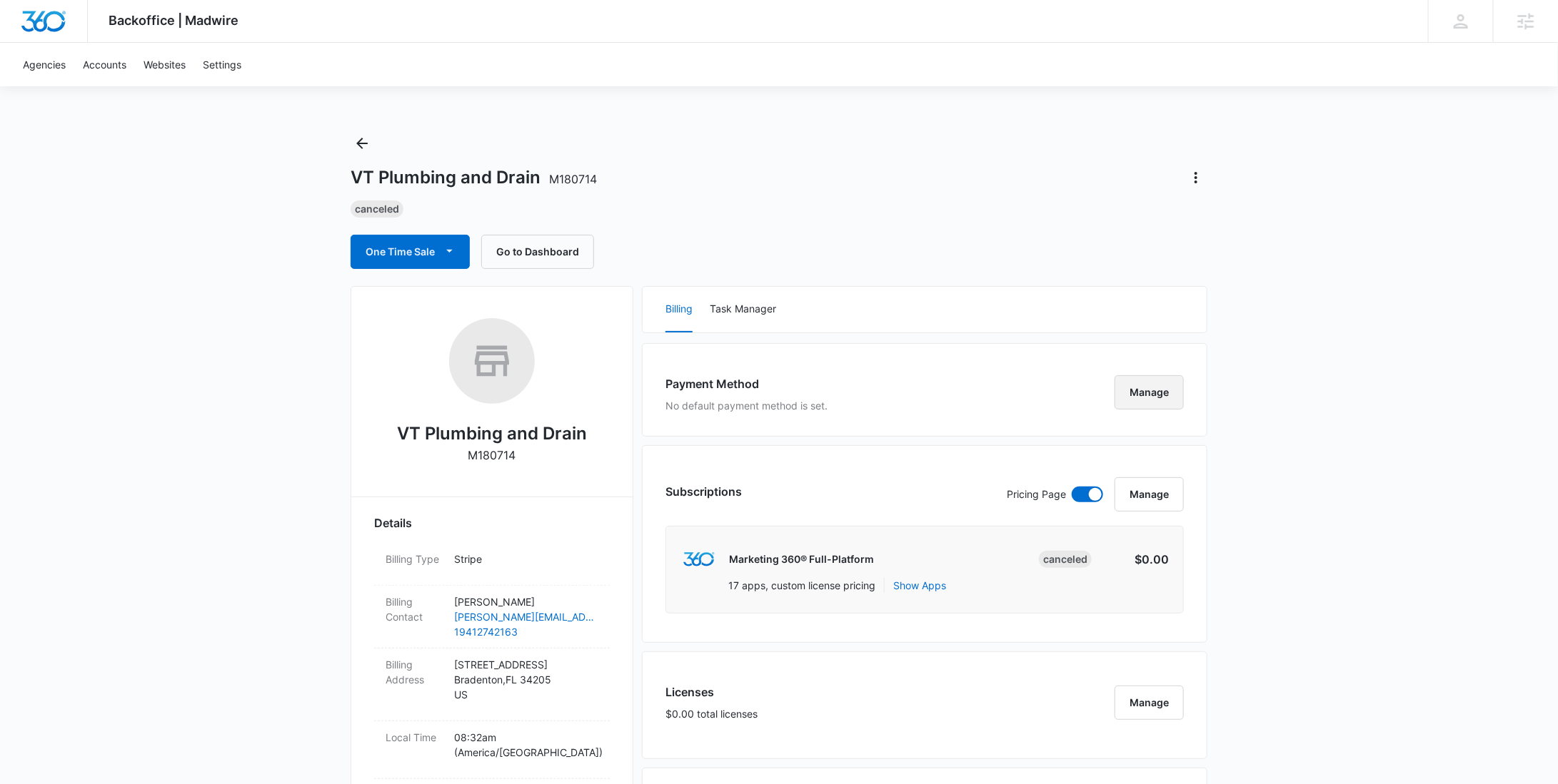
click at [1155, 383] on button "Manage" at bounding box center [1149, 392] width 70 height 34
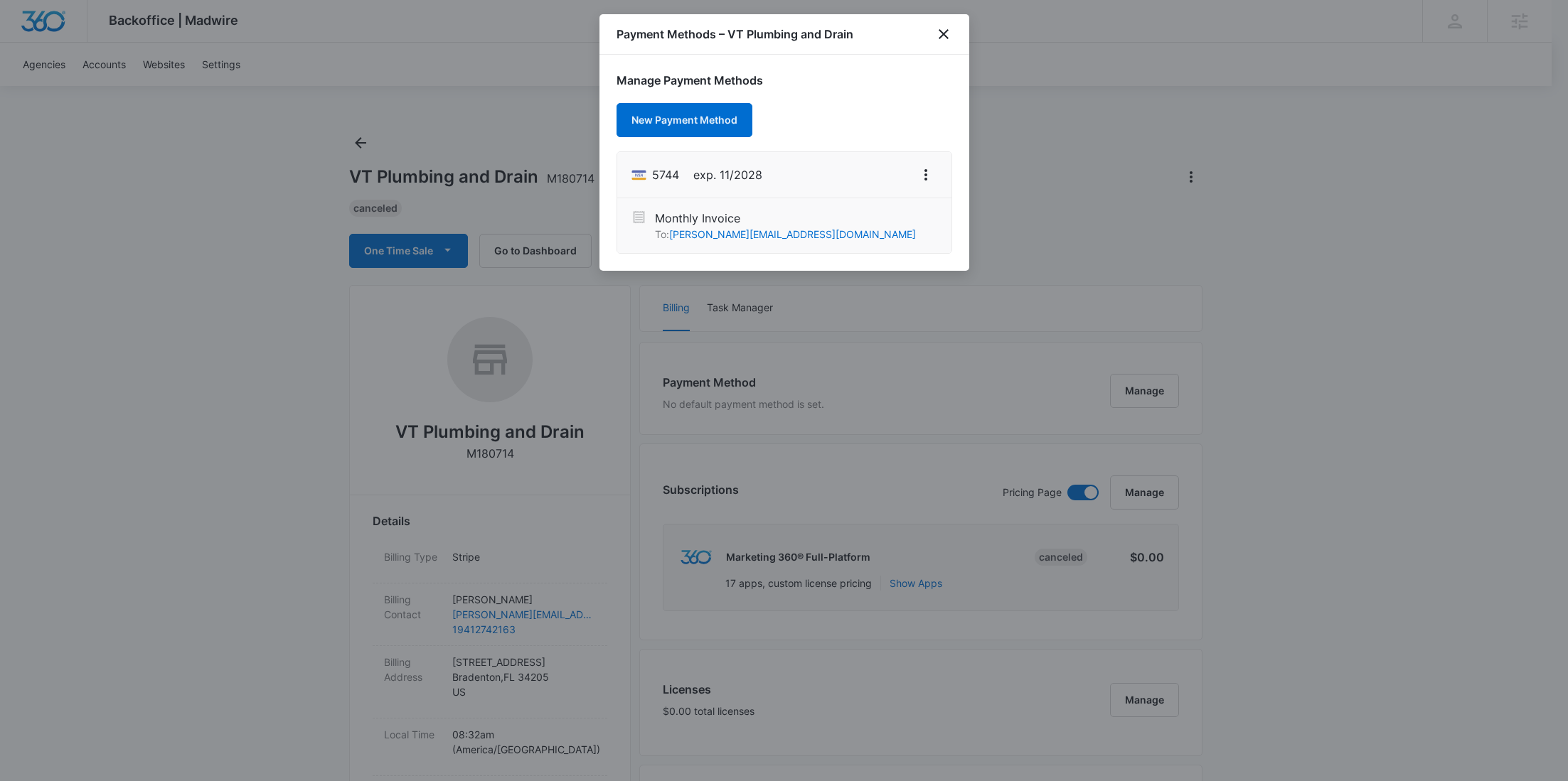
click at [665, 177] on span "5744" at bounding box center [665, 175] width 27 height 17
copy span "5744"
click at [937, 30] on icon "close" at bounding box center [943, 34] width 17 height 17
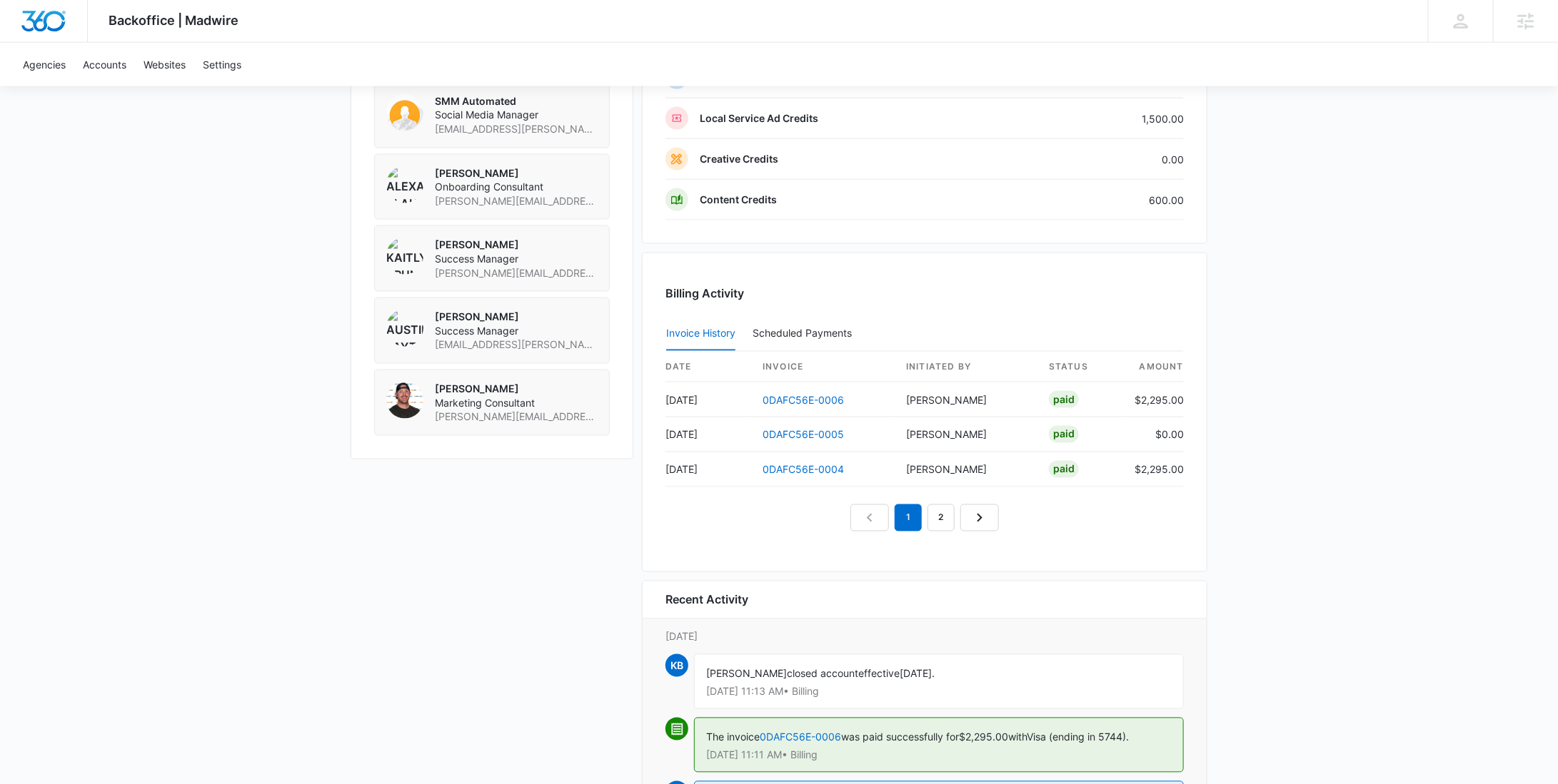
scroll to position [1274, 0]
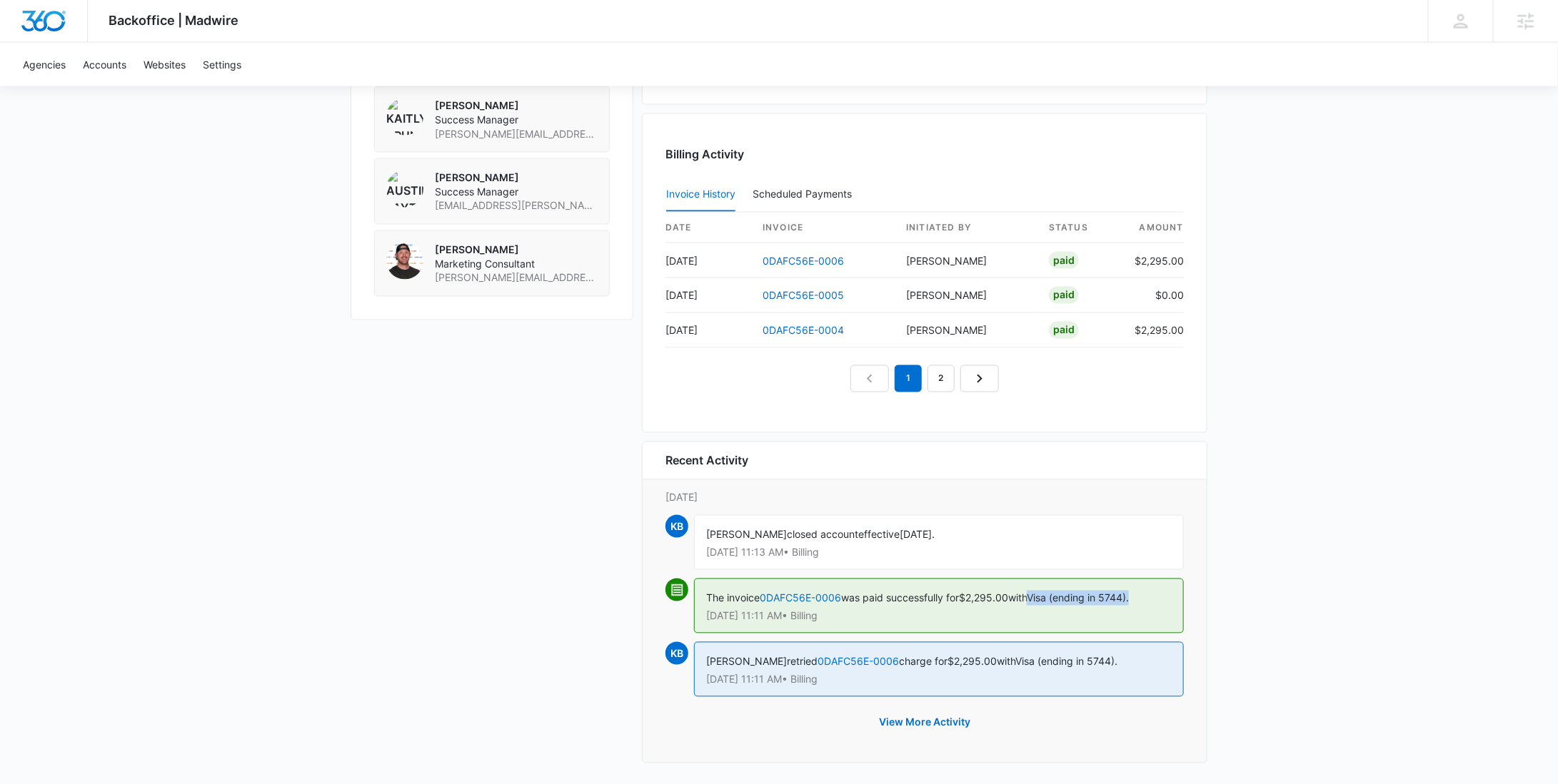
drag, startPoint x: 1140, startPoint y: 594, endPoint x: 1044, endPoint y: 599, distance: 96.1
click at [1044, 599] on div "The invoice 0DAFC56E-0006 was paid successfully for $2,295.00 with Visa (ending…" at bounding box center [939, 607] width 490 height 55
copy span "Visa (ending in 5744)."
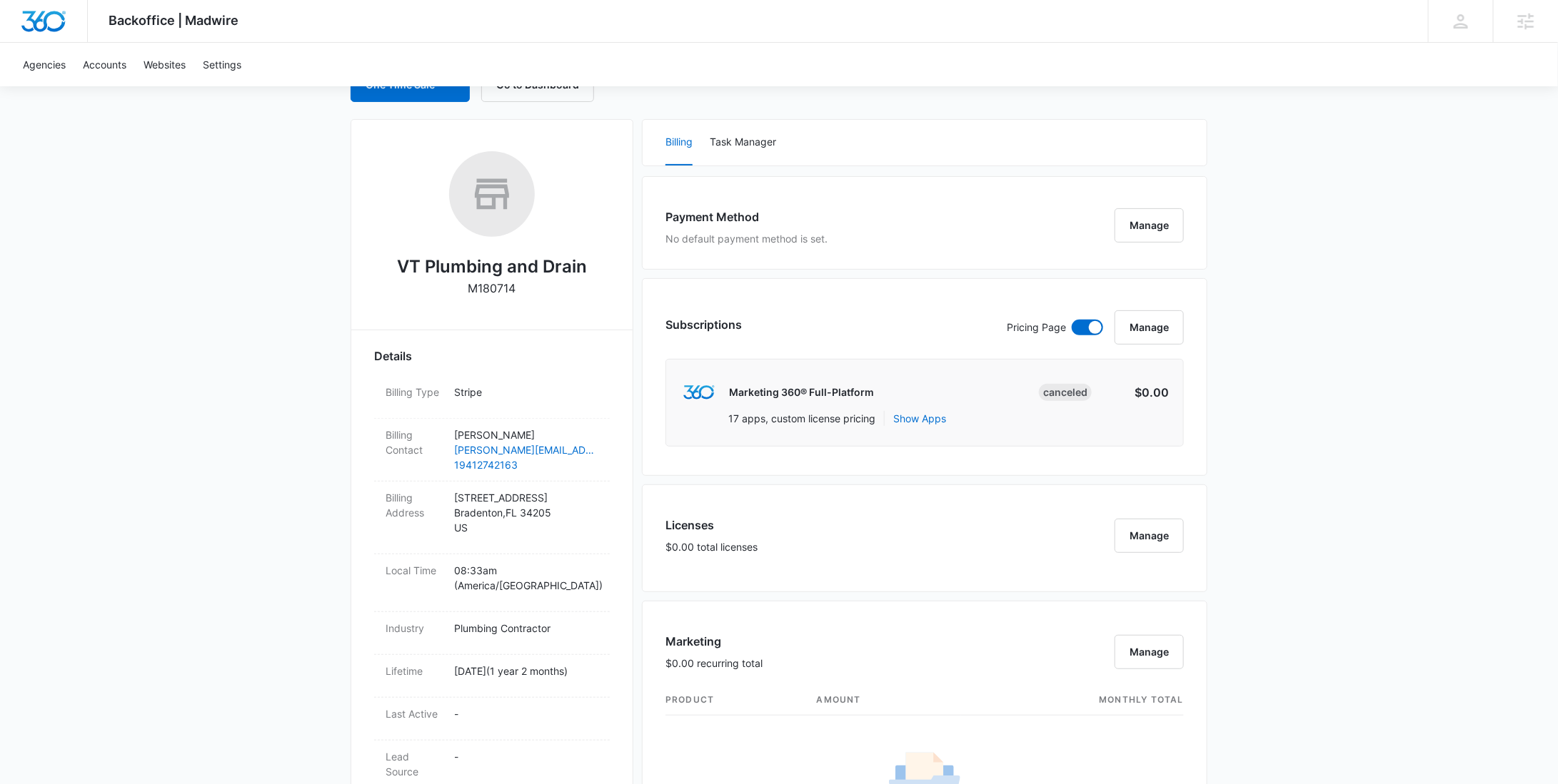
scroll to position [0, 0]
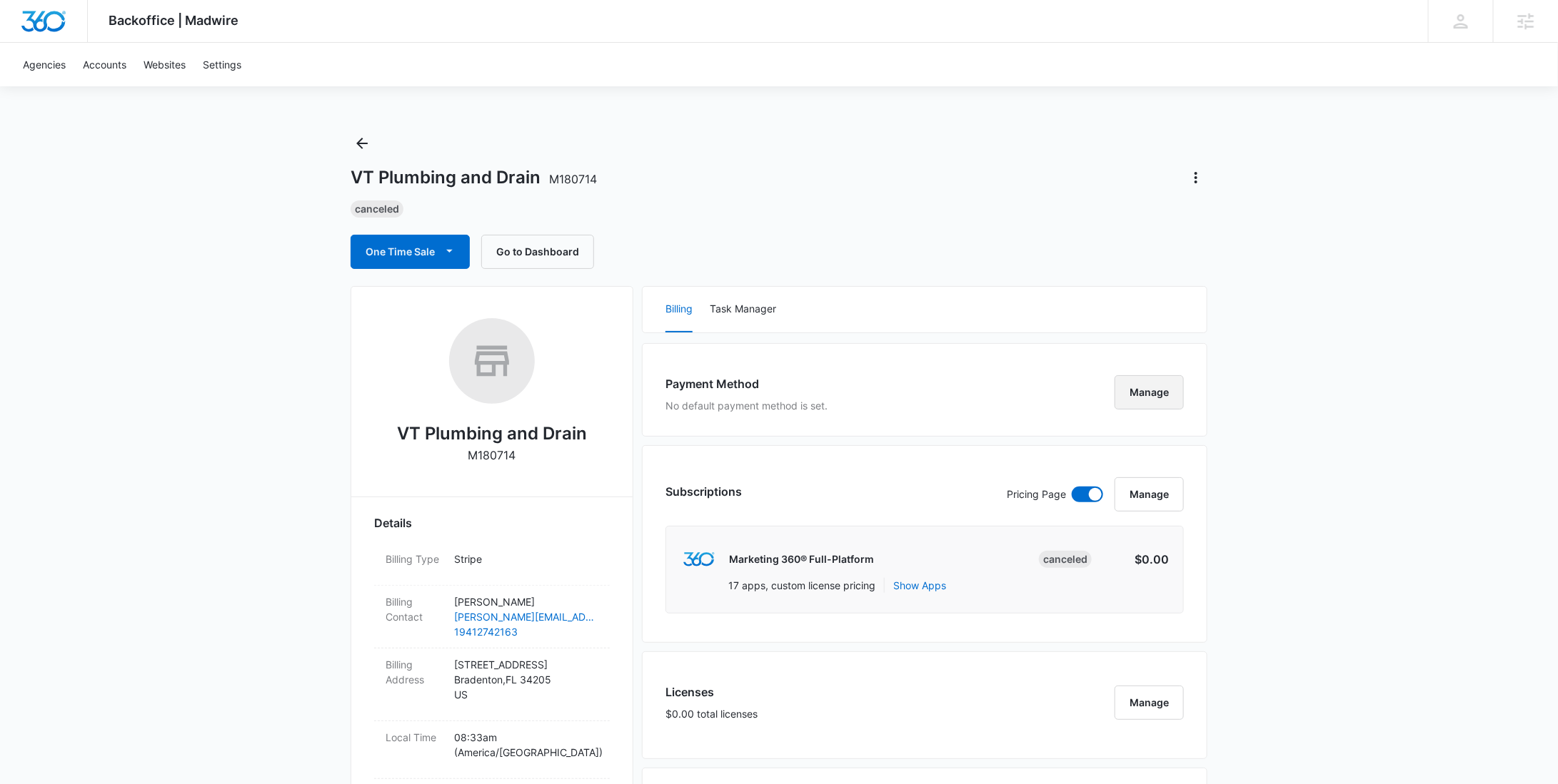
click at [1138, 383] on button "Manage" at bounding box center [1149, 392] width 70 height 34
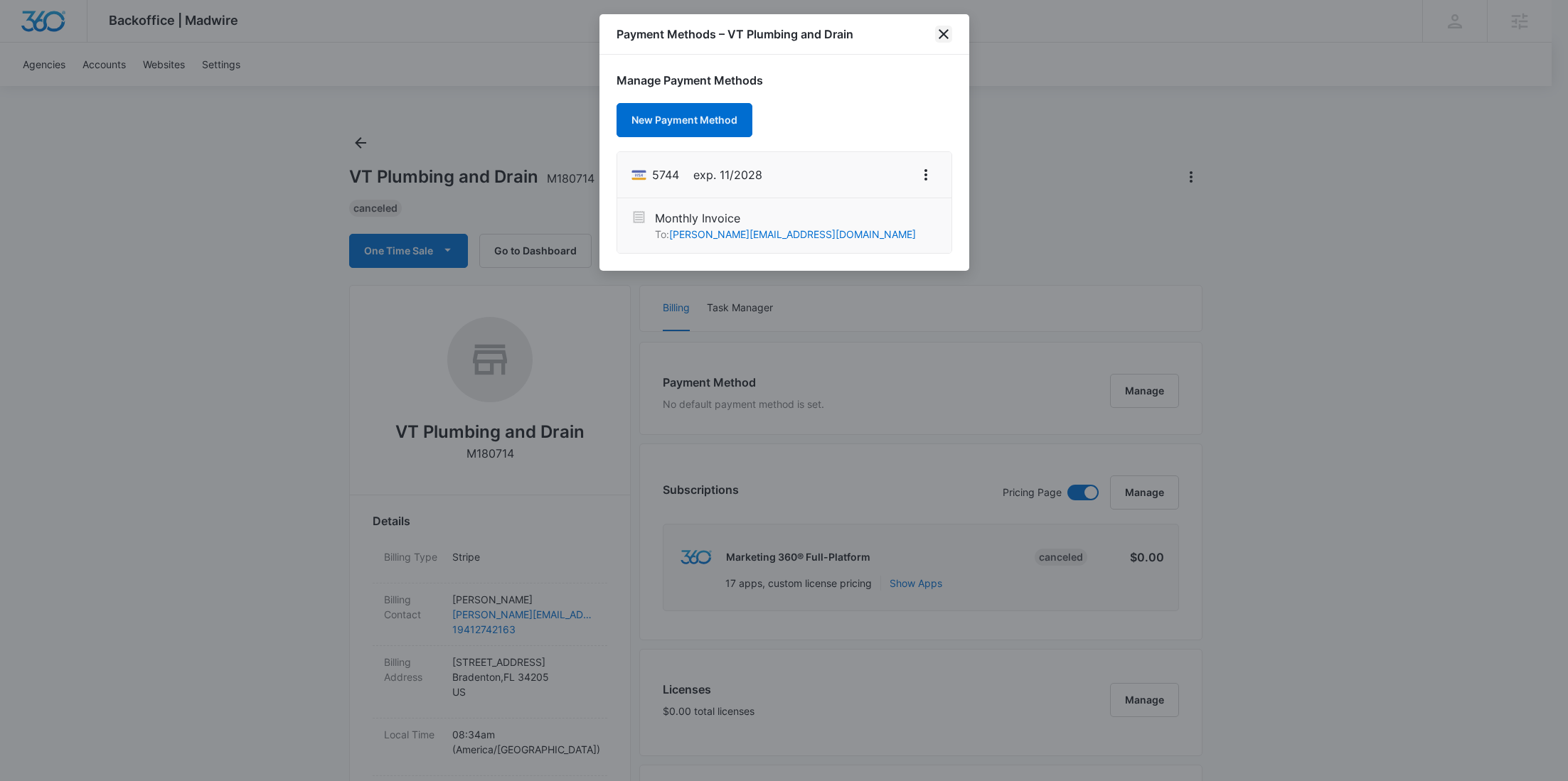
click at [940, 38] on icon "close" at bounding box center [943, 34] width 17 height 17
